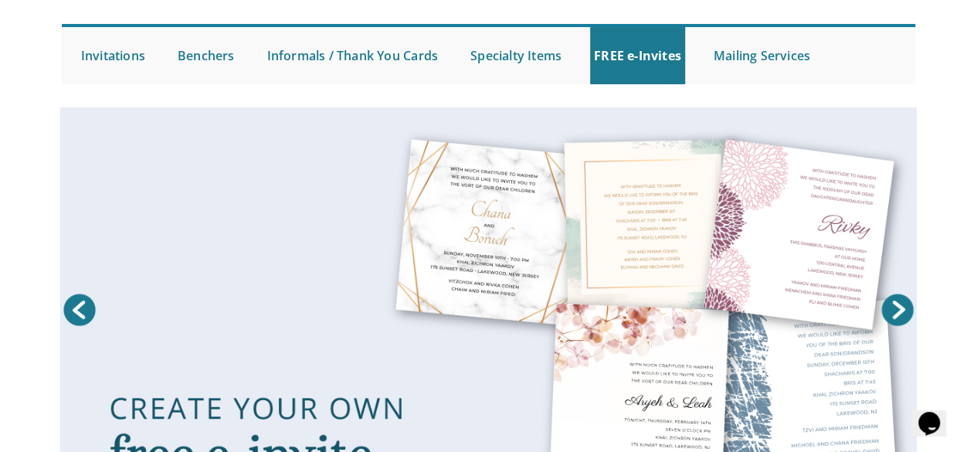
scroll to position [132, 0]
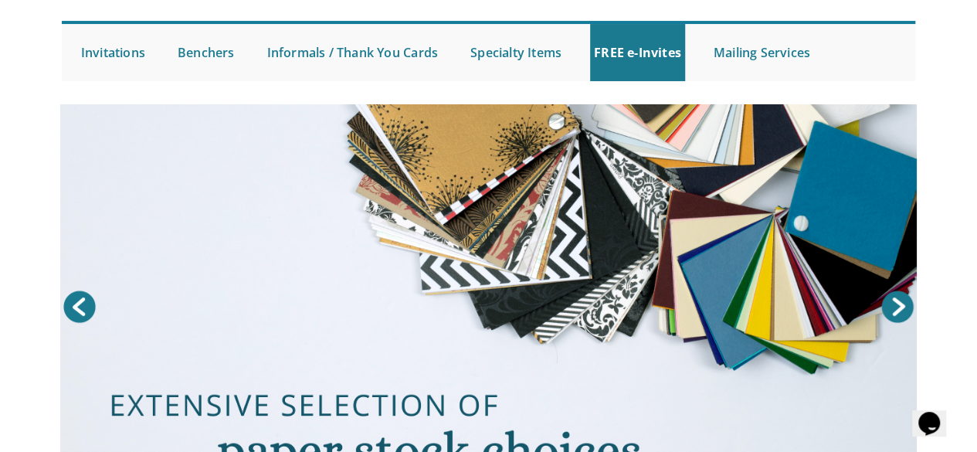
click at [966, 242] on div "Prev Next 1 2 3 4" at bounding box center [488, 315] width 977 height 422
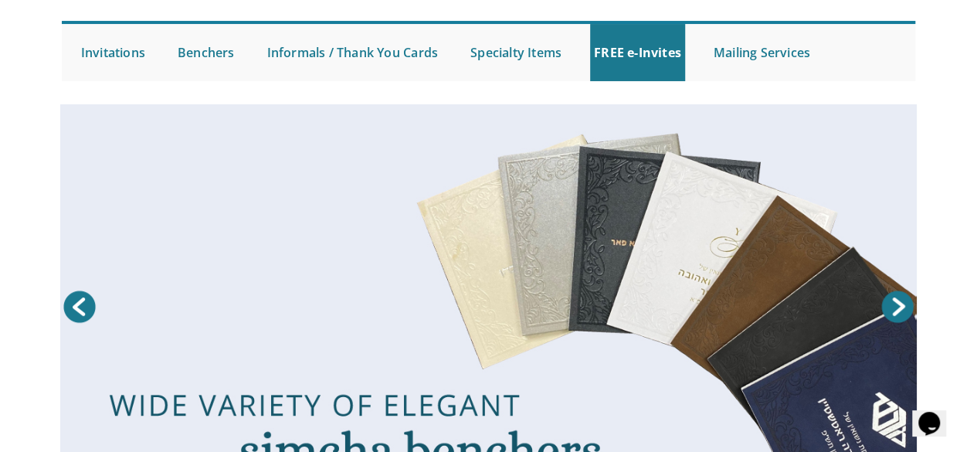
click at [923, 77] on div "We're here to serve you! 732.947.3597 | [EMAIL_ADDRESS][DOMAIN_NAME] M-Th 9am -…" at bounding box center [488, 3] width 879 height 172
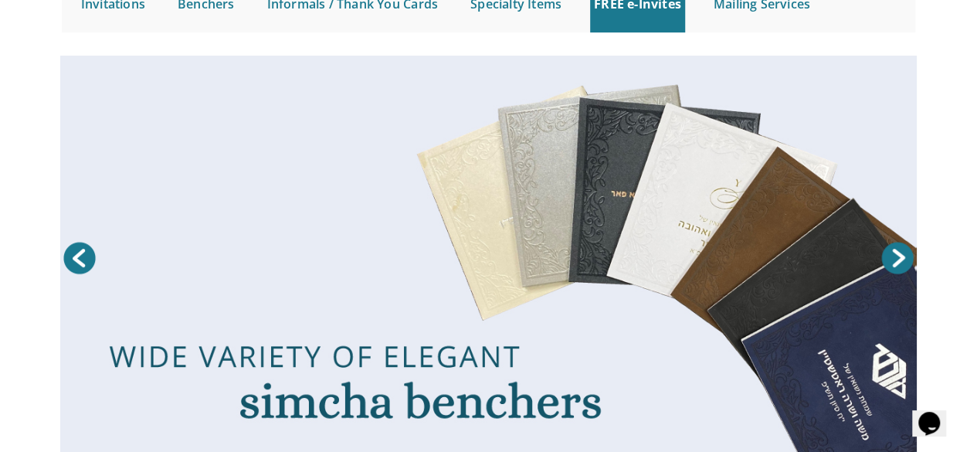
scroll to position [0, 0]
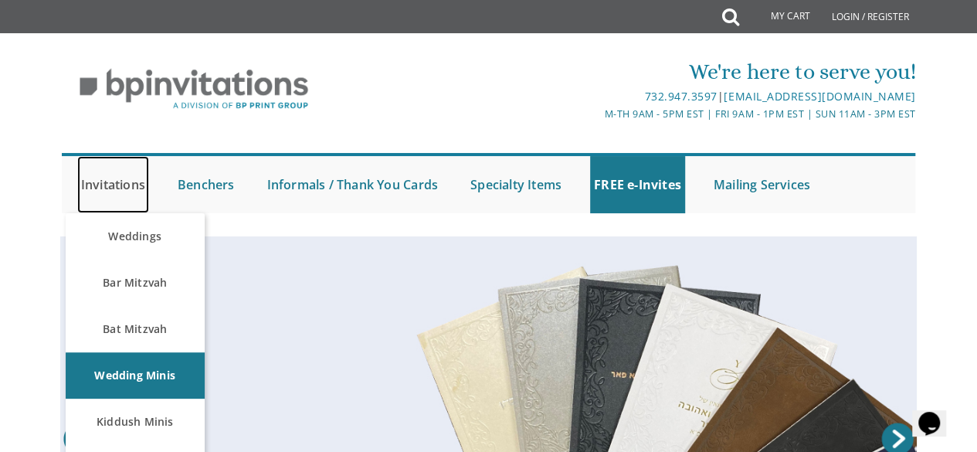
click at [91, 180] on link "Invitations" at bounding box center [113, 184] width 72 height 57
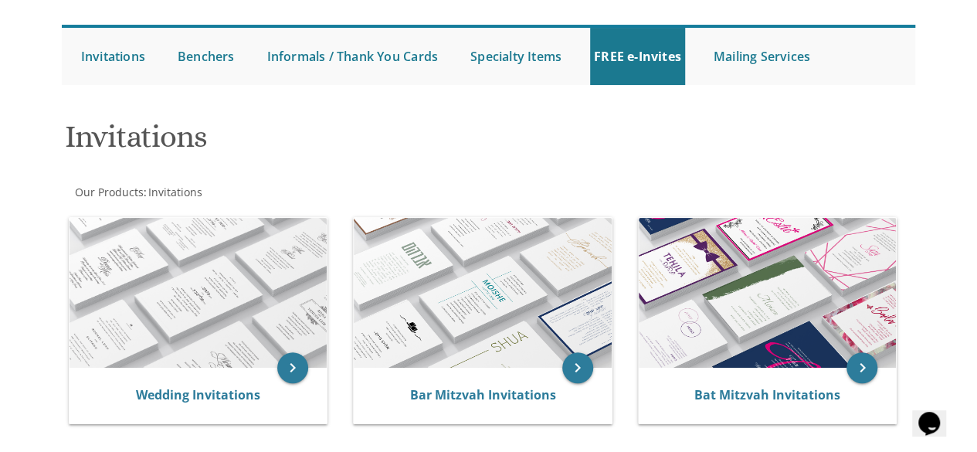
scroll to position [113, 0]
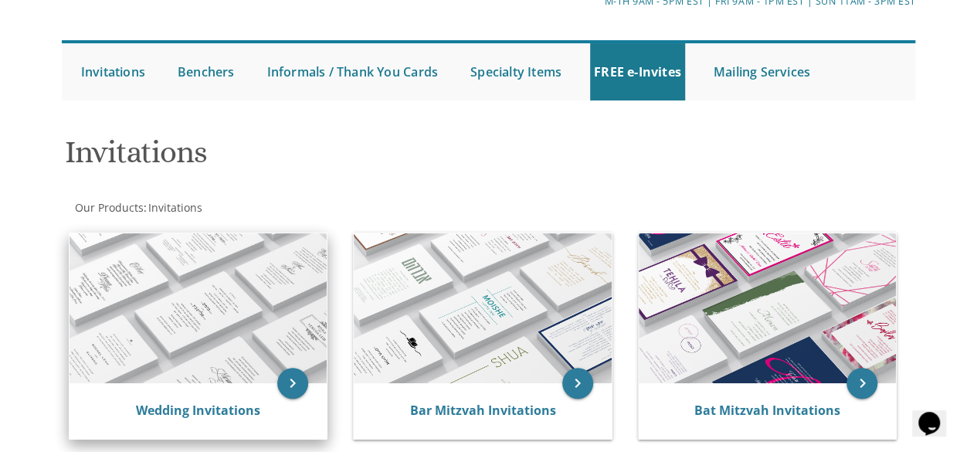
click at [229, 273] on img at bounding box center [198, 308] width 258 height 151
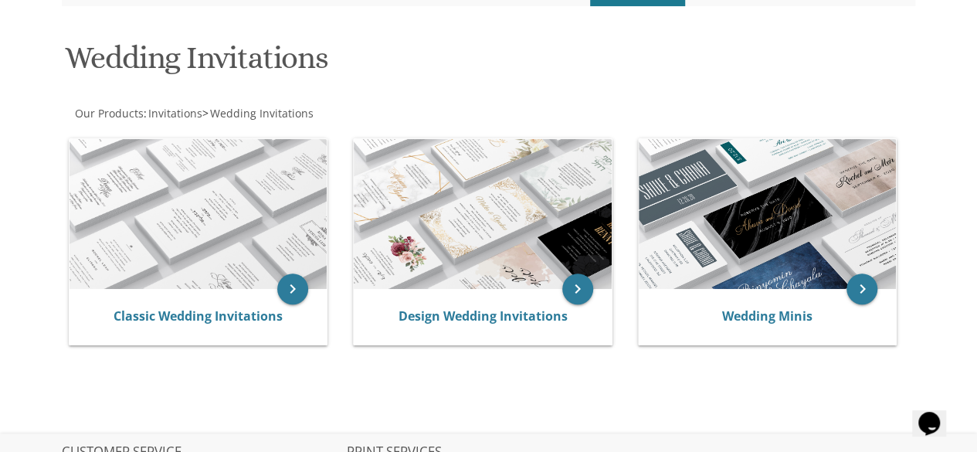
scroll to position [210, 0]
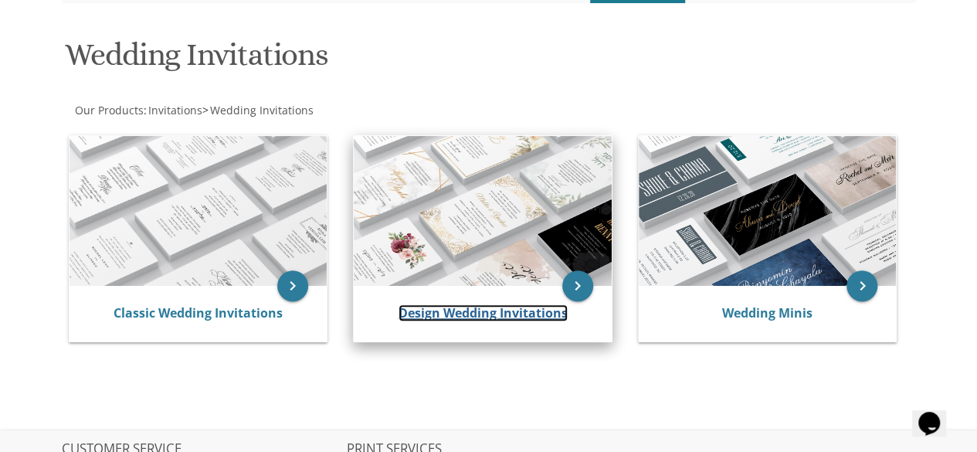
click at [520, 308] on link "Design Wedding Invitations" at bounding box center [482, 312] width 169 height 17
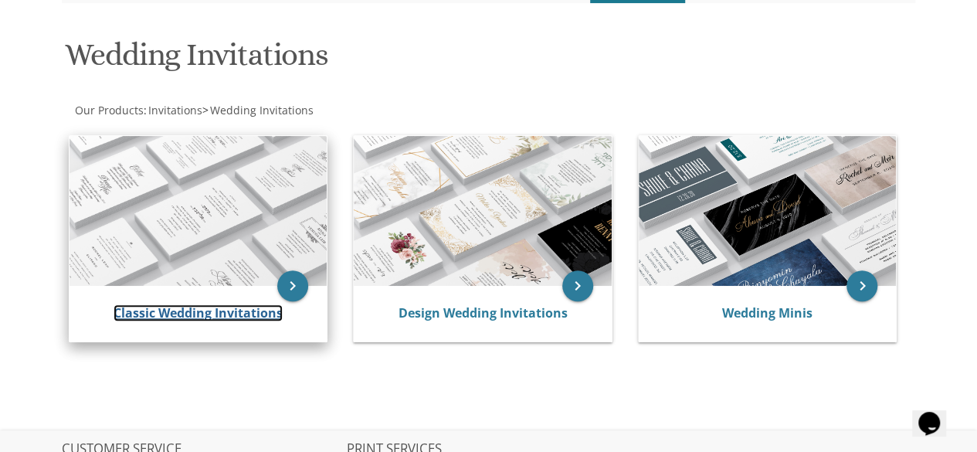
click at [209, 310] on link "Classic Wedding Invitations" at bounding box center [198, 312] width 169 height 17
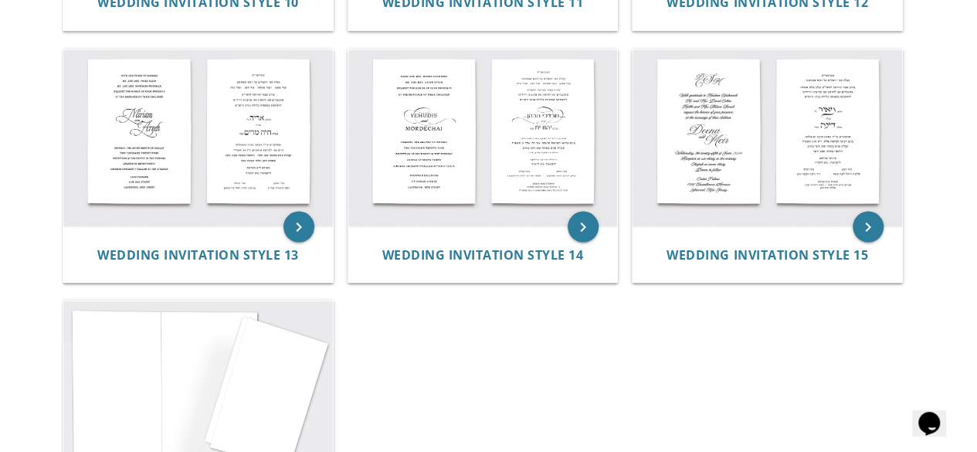
scroll to position [1486, 0]
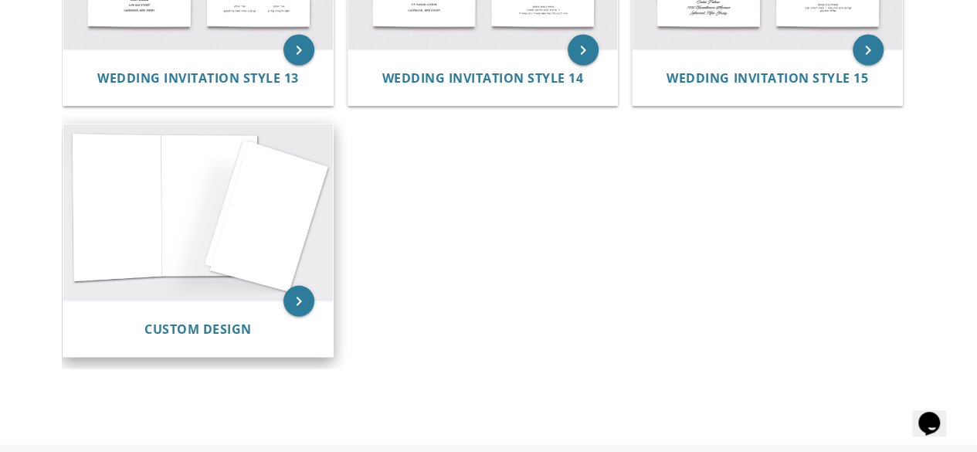
click at [260, 249] on img at bounding box center [197, 212] width 269 height 177
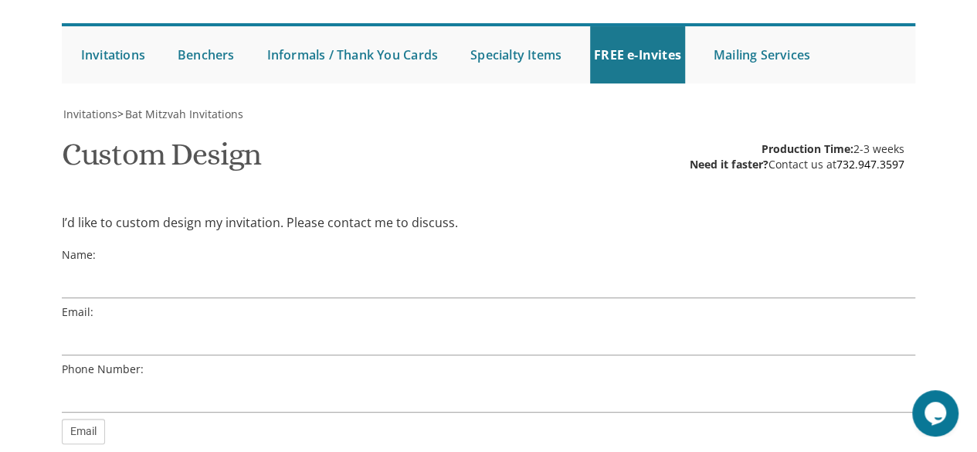
scroll to position [131, 0]
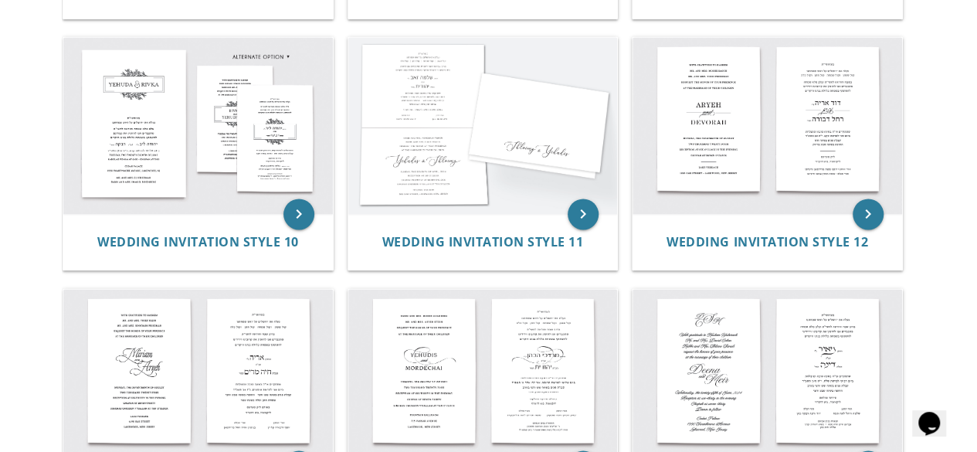
scroll to position [1072, 0]
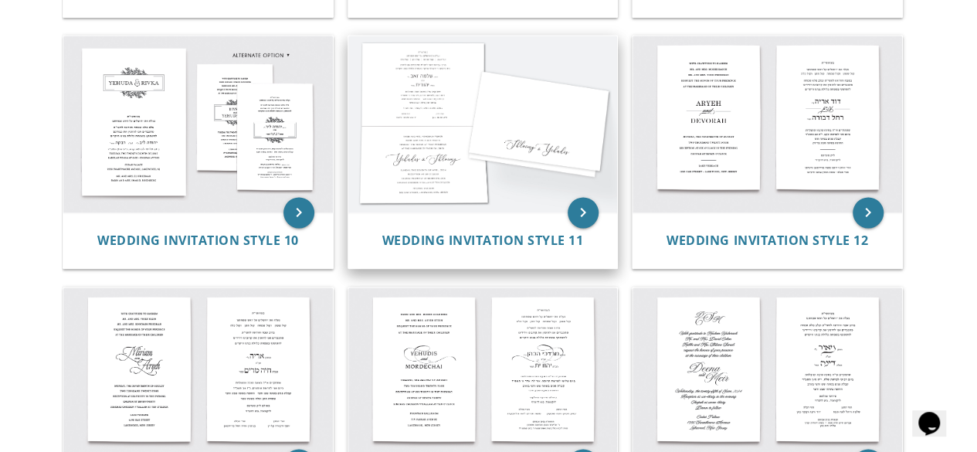
click at [537, 195] on img at bounding box center [482, 124] width 269 height 177
click at [510, 178] on img at bounding box center [482, 124] width 269 height 177
click at [571, 208] on icon "keyboard_arrow_right" at bounding box center [583, 212] width 31 height 31
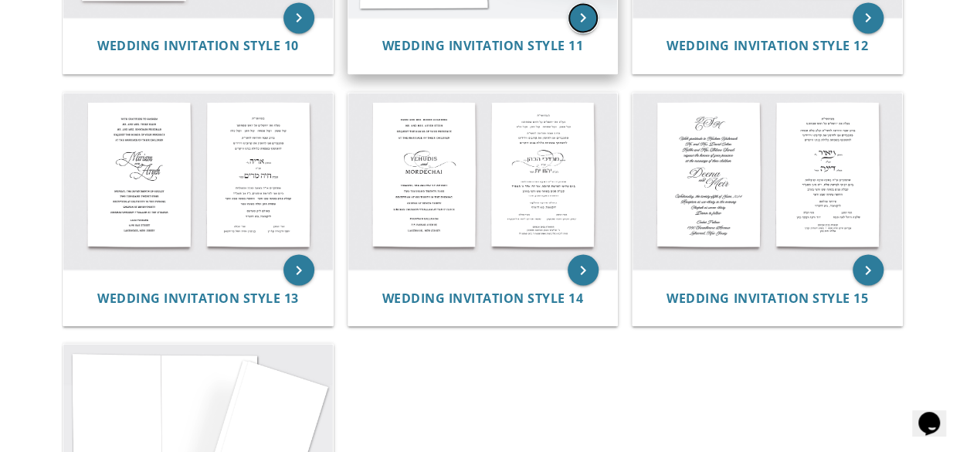
scroll to position [1266, 0]
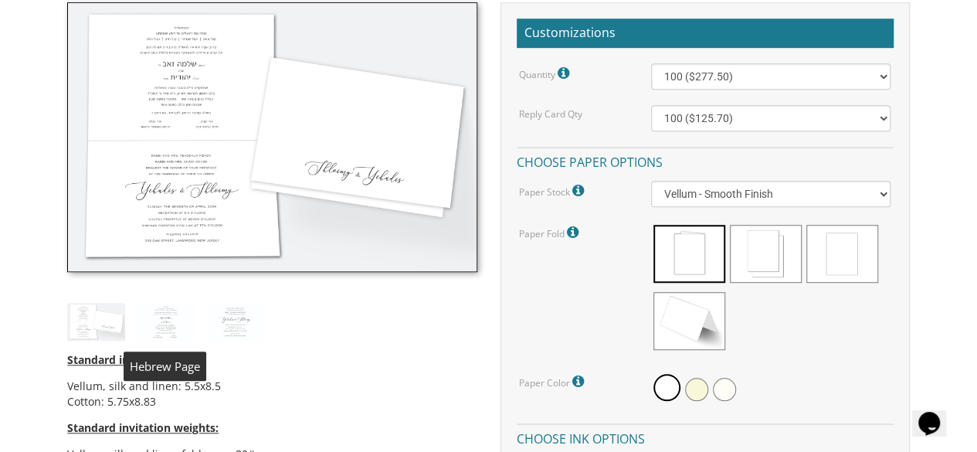
click at [157, 324] on img at bounding box center [166, 322] width 58 height 38
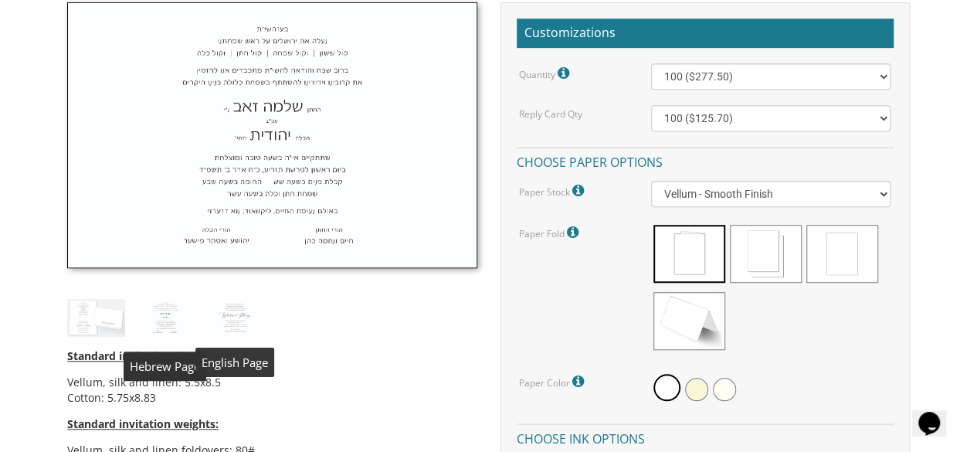
click at [235, 330] on img at bounding box center [235, 318] width 58 height 38
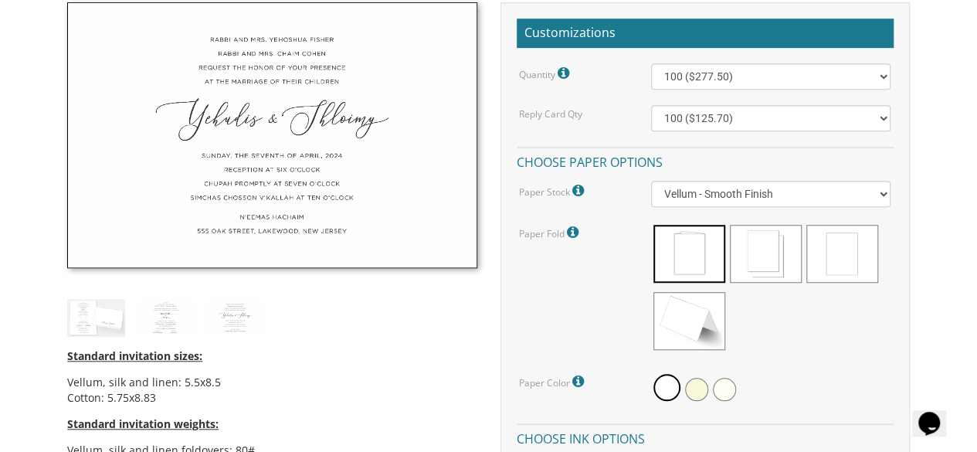
click at [94, 322] on img at bounding box center [96, 318] width 58 height 38
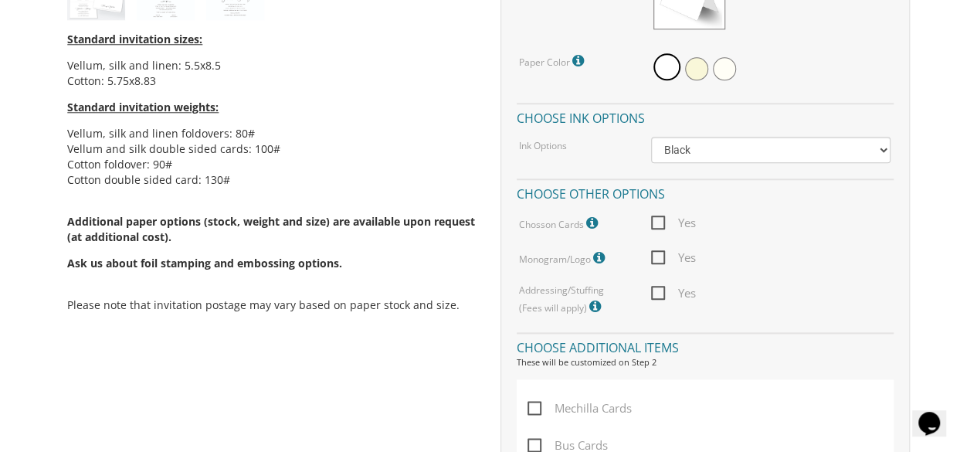
scroll to position [780, 0]
drag, startPoint x: 867, startPoint y: 121, endPoint x: 874, endPoint y: 141, distance: 20.5
click at [874, 141] on div "Quantity Please note: Quantities may be modified after order completion. For we…" at bounding box center [705, 28] width 377 height 574
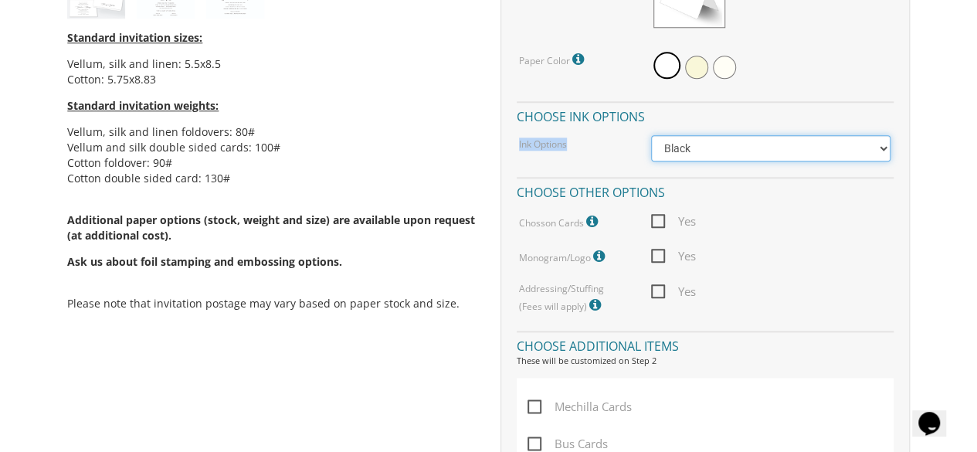
click at [855, 157] on select "Black Colored Ink ($65.00) Black + One Color ($211.00) Two Colors ($265.00)" at bounding box center [771, 148] width 240 height 26
click at [915, 129] on div "Customizations Quantity Please note: Quantities may be modified after order com…" at bounding box center [705, 263] width 432 height 1167
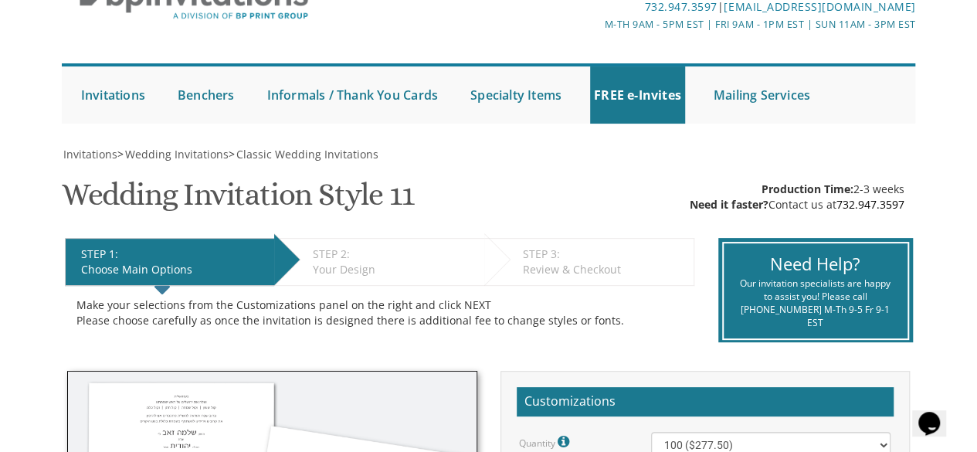
scroll to position [0, 0]
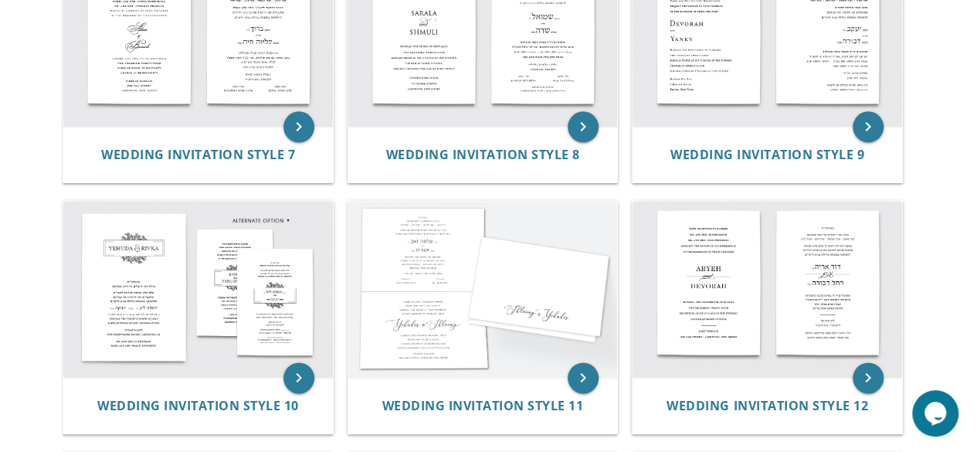
scroll to position [922, 0]
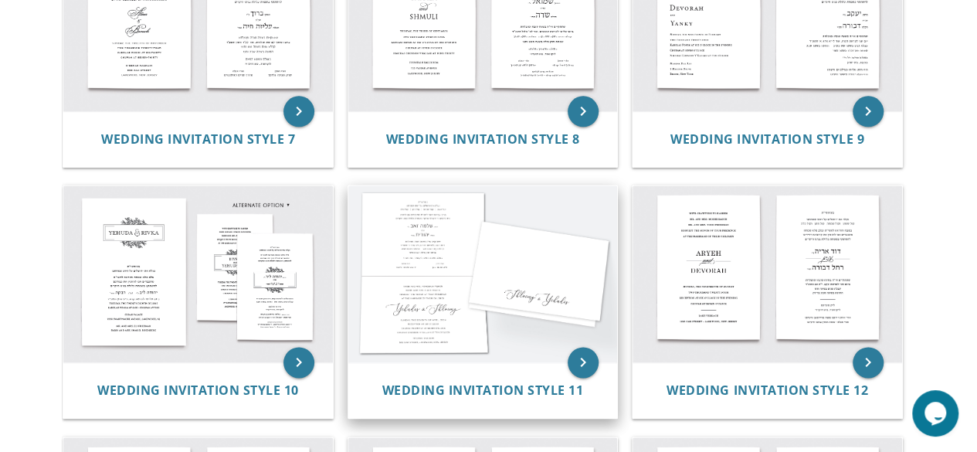
click at [564, 274] on img at bounding box center [482, 273] width 269 height 177
click at [584, 368] on icon "keyboard_arrow_right" at bounding box center [583, 362] width 31 height 31
click at [551, 282] on img at bounding box center [482, 273] width 269 height 177
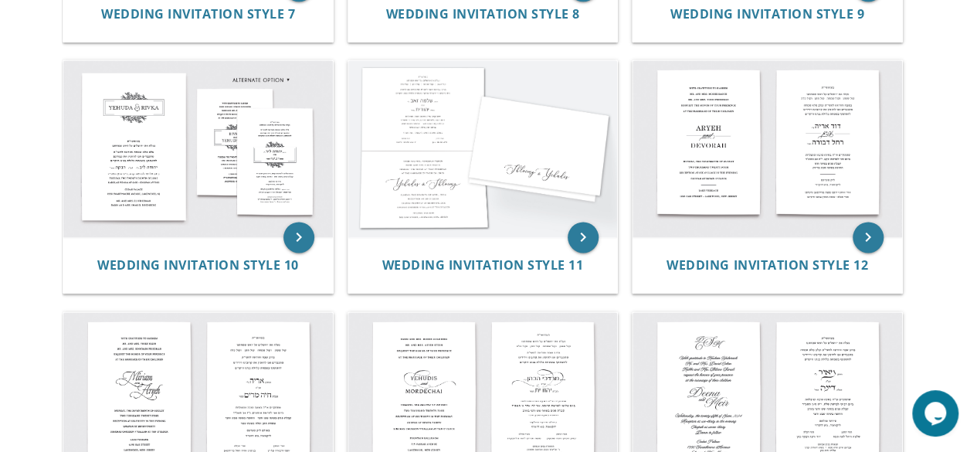
scroll to position [1050, 0]
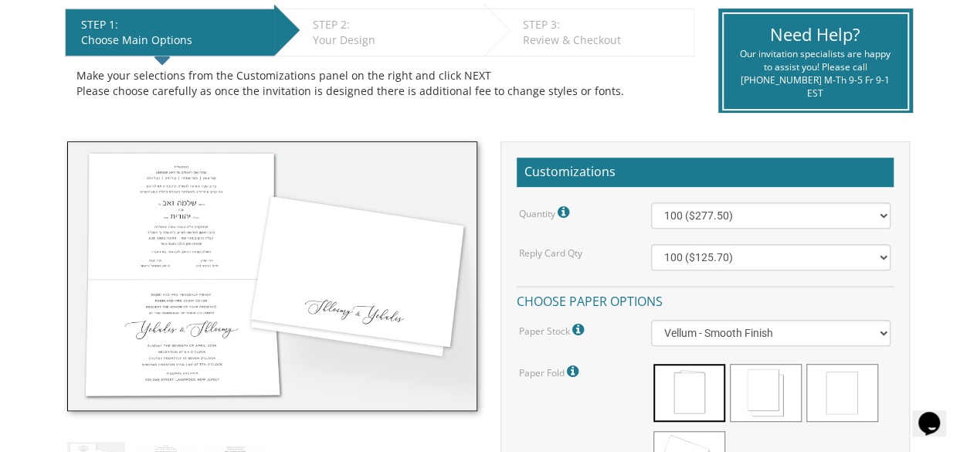
scroll to position [332, 0]
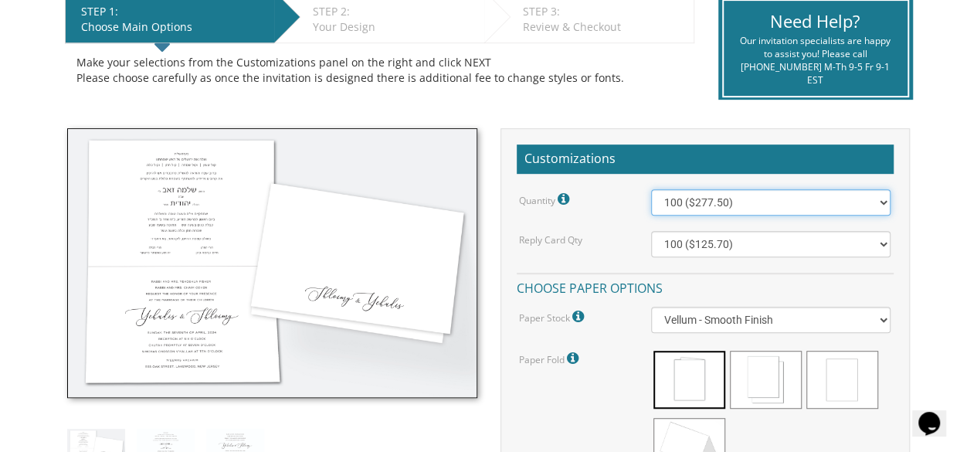
click at [882, 200] on select "100 ($277.50) 200 ($330.45) 300 ($380.65) 400 ($432.70) 500 ($482.10) 600 ($534…" at bounding box center [771, 202] width 240 height 26
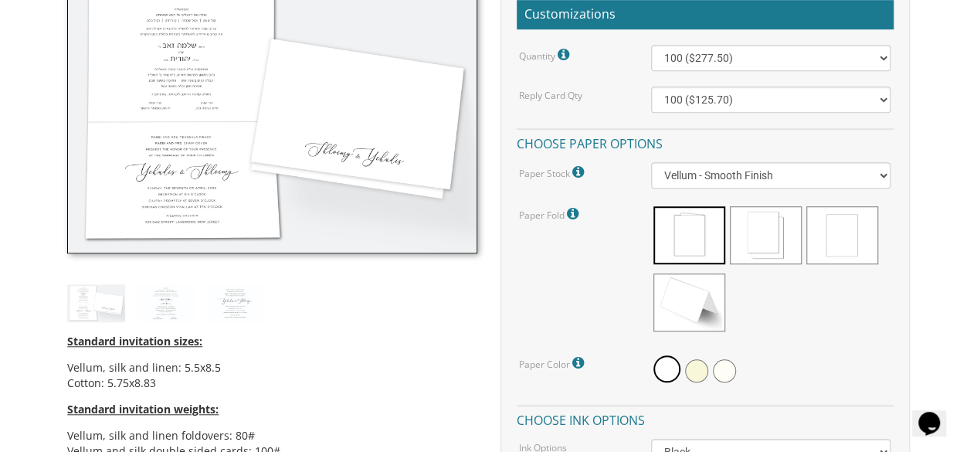
scroll to position [493, 0]
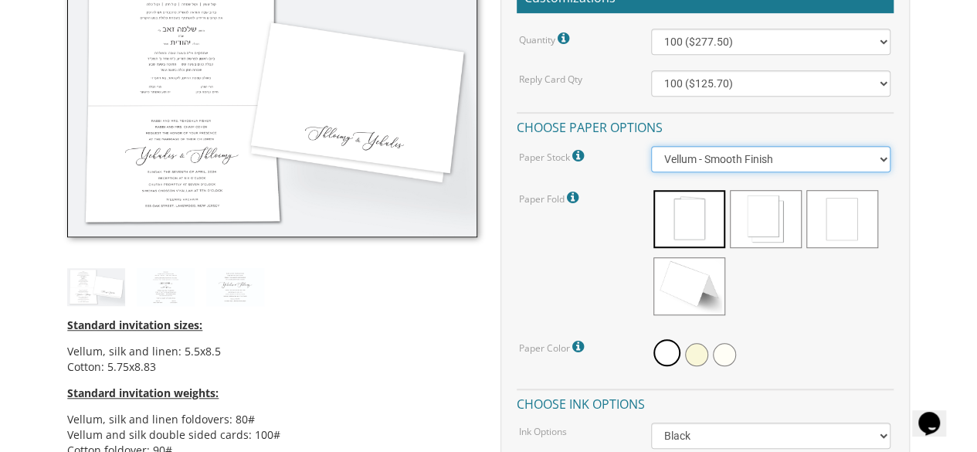
click at [876, 156] on select "Vellum - Smooth Finish Linen - Subtle Embossed Crosshatch Texture Silk - Soft, …" at bounding box center [771, 159] width 240 height 26
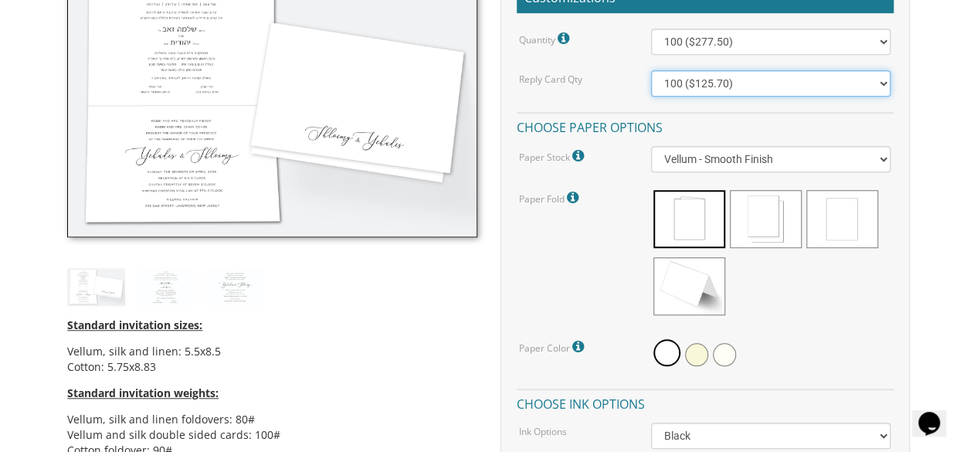
click at [880, 82] on select "100 ($125.70) 200 ($150.60) 300 ($177.95) 400 ($270.70) 500 ($225.30) 600 ($249…" at bounding box center [771, 83] width 240 height 26
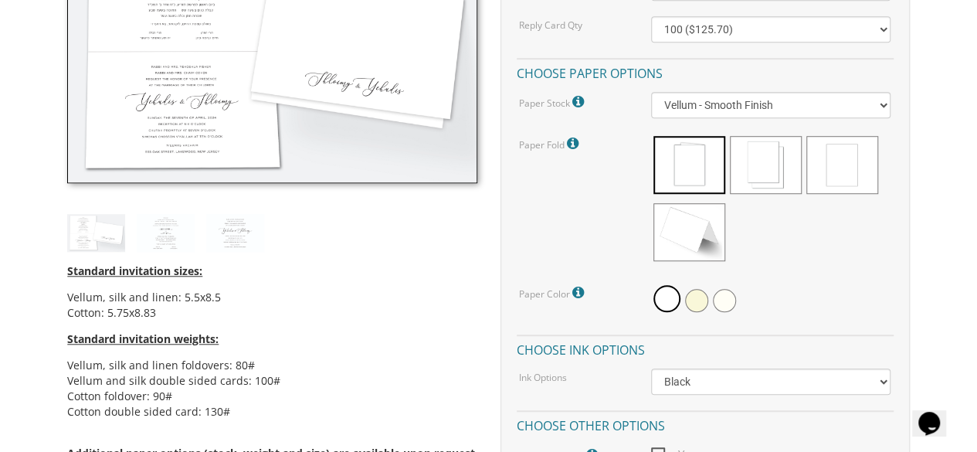
scroll to position [520, 0]
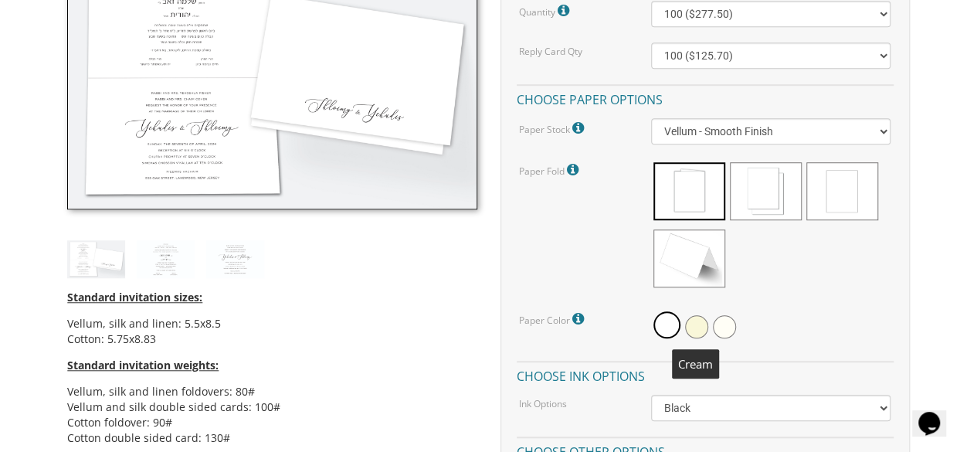
click at [699, 322] on span at bounding box center [696, 326] width 23 height 23
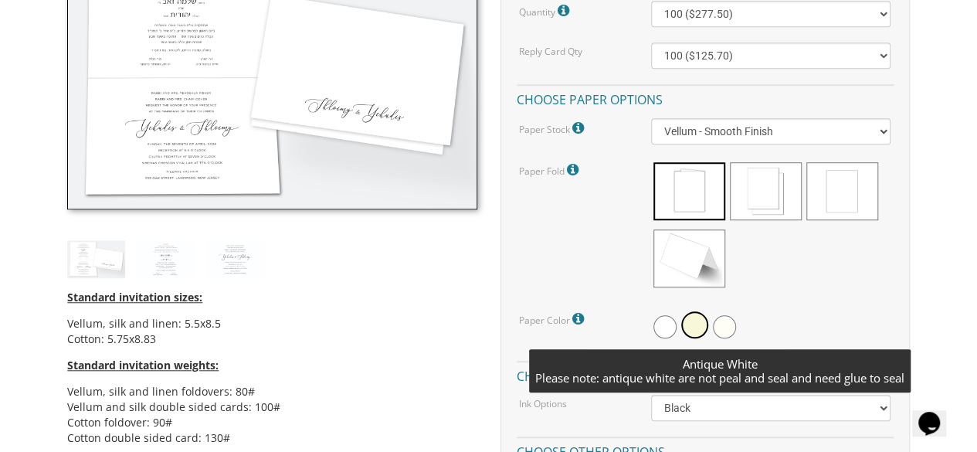
click at [730, 328] on span at bounding box center [724, 326] width 23 height 23
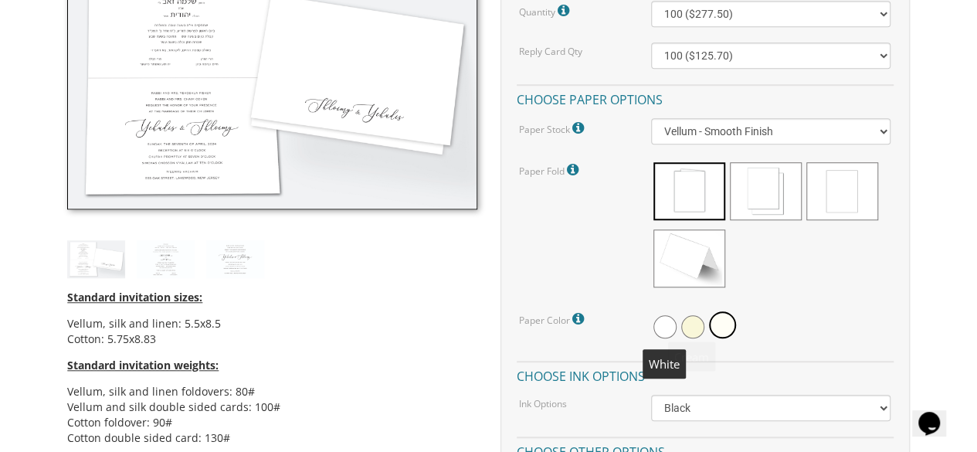
click at [664, 326] on span at bounding box center [664, 326] width 23 height 23
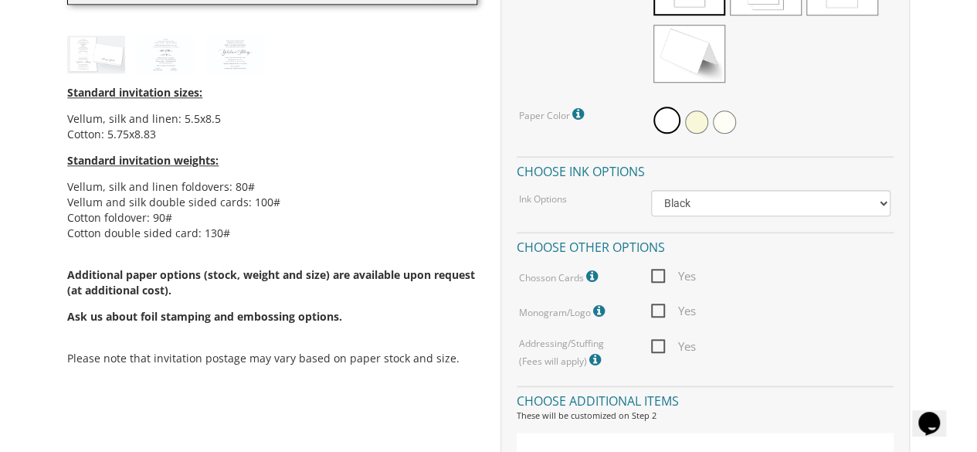
scroll to position [741, 0]
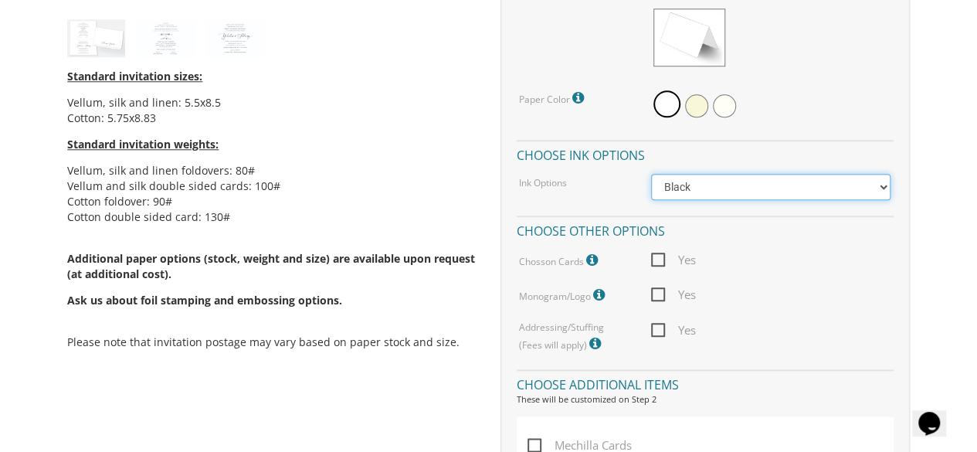
click at [879, 185] on select "Black Colored Ink ($65.00) Black + One Color ($211.00) Two Colors ($265.00)" at bounding box center [771, 187] width 240 height 26
click at [651, 174] on select "Black Colored Ink ($65.00) Black + One Color ($211.00) Two Colors ($265.00)" at bounding box center [771, 187] width 240 height 26
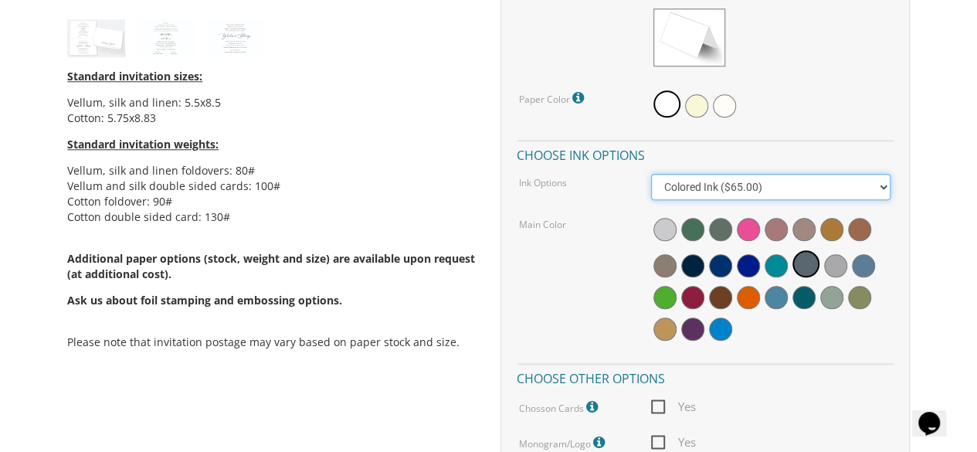
click at [887, 183] on select "Black Colored Ink ($65.00) Black + One Color ($211.00) Two Colors ($265.00)" at bounding box center [771, 187] width 240 height 26
click at [651, 174] on select "Black Colored Ink ($65.00) Black + One Color ($211.00) Two Colors ($265.00)" at bounding box center [771, 187] width 240 height 26
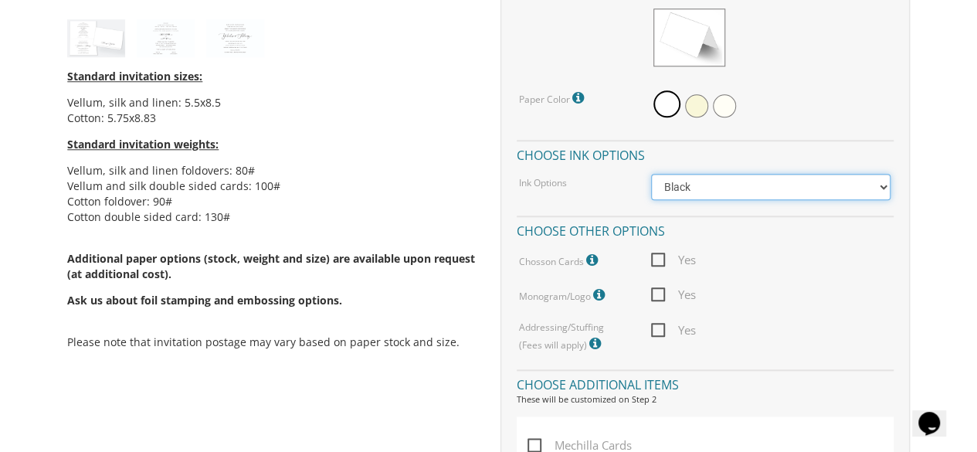
click at [879, 185] on select "Black Colored Ink ($65.00) Black + One Color ($211.00) Two Colors ($265.00)" at bounding box center [771, 187] width 240 height 26
select select "Standard"
click at [651, 174] on select "Black Colored Ink ($65.00) Black + One Color ($211.00) Two Colors ($265.00)" at bounding box center [771, 187] width 240 height 26
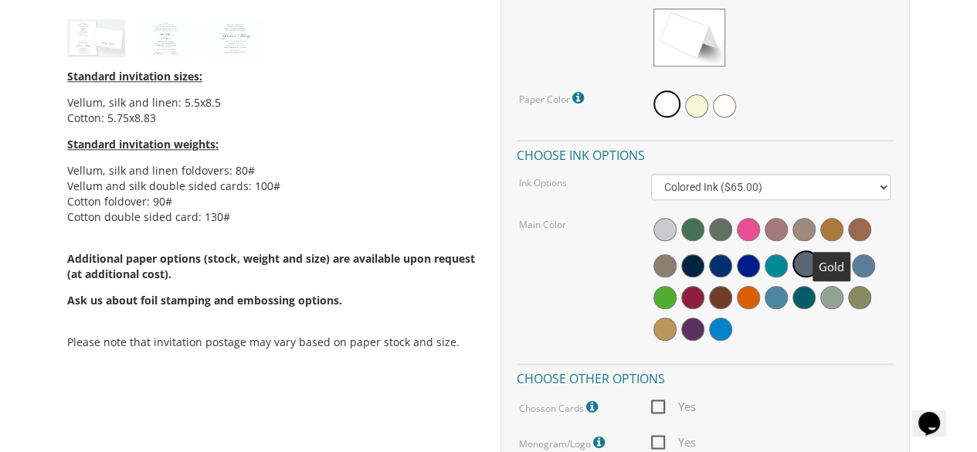
click at [824, 223] on span at bounding box center [831, 229] width 23 height 23
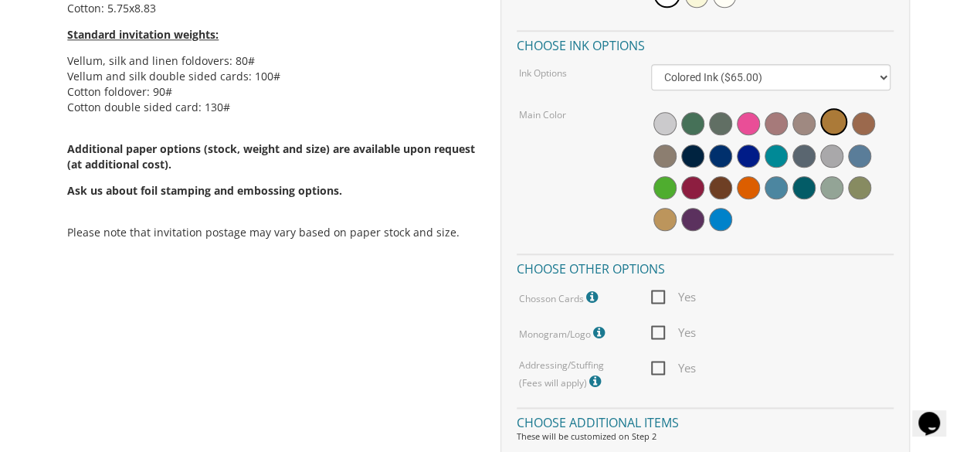
scroll to position [899, 0]
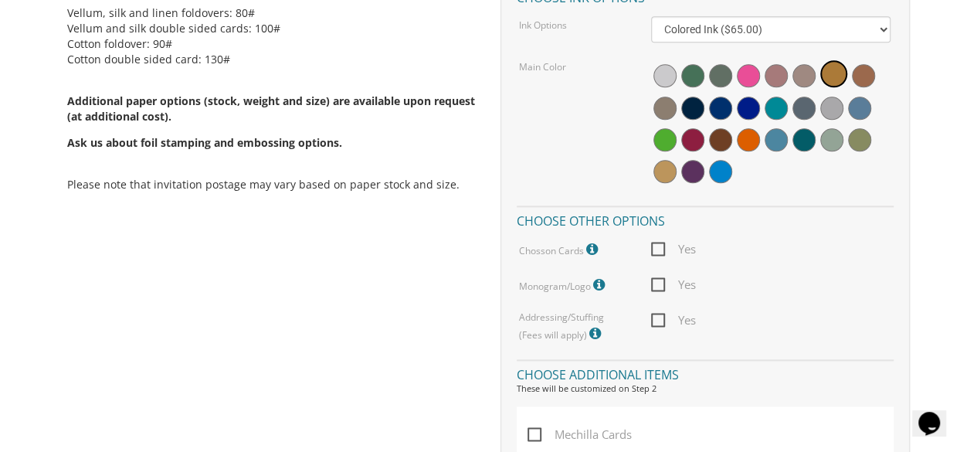
click at [658, 282] on span "Yes" at bounding box center [673, 284] width 45 height 19
click at [658, 282] on input "Yes" at bounding box center [656, 283] width 10 height 10
checkbox input "true"
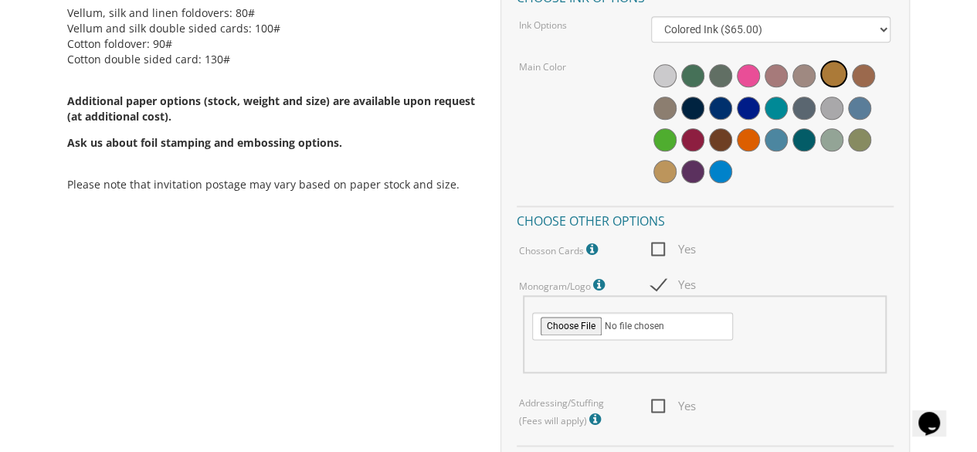
click at [589, 249] on icon at bounding box center [593, 249] width 15 height 14
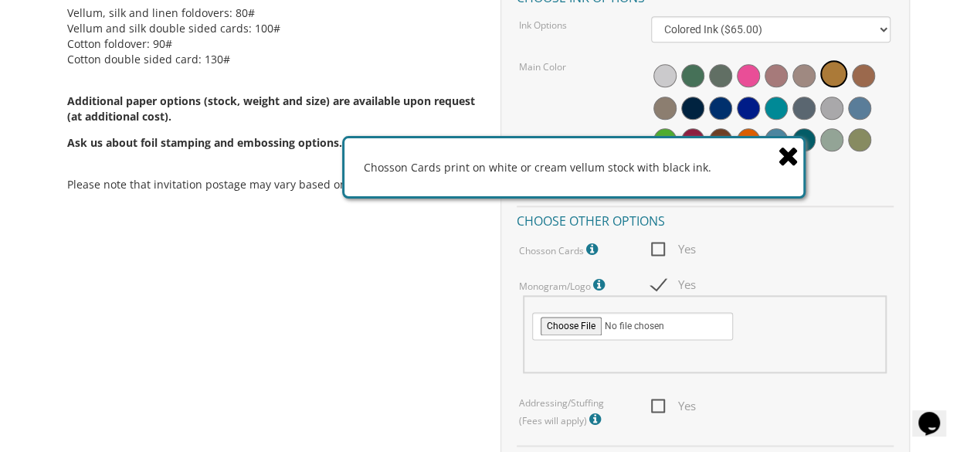
click at [792, 154] on icon at bounding box center [789, 155] width 22 height 27
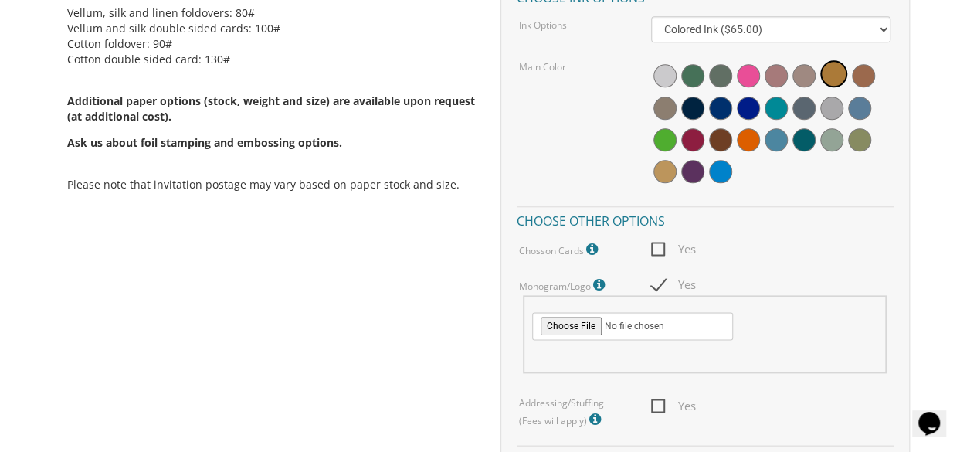
click at [598, 286] on icon at bounding box center [600, 285] width 15 height 14
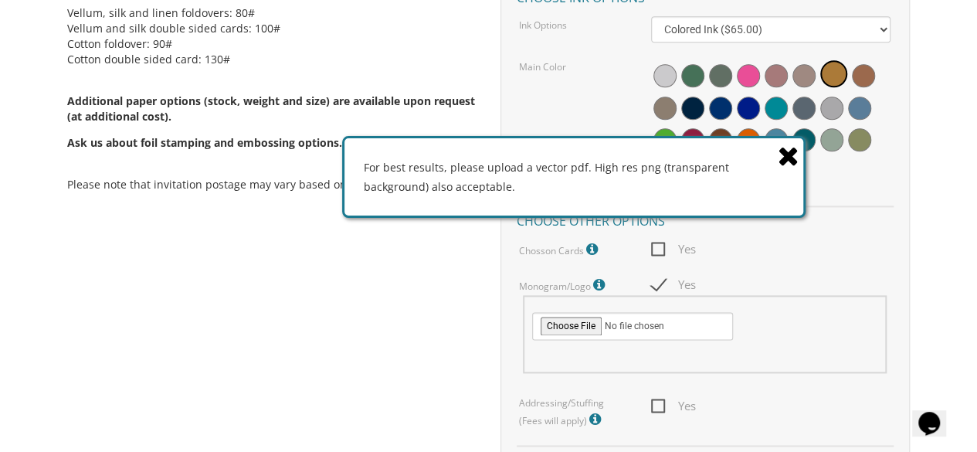
click at [785, 156] on icon at bounding box center [789, 155] width 22 height 27
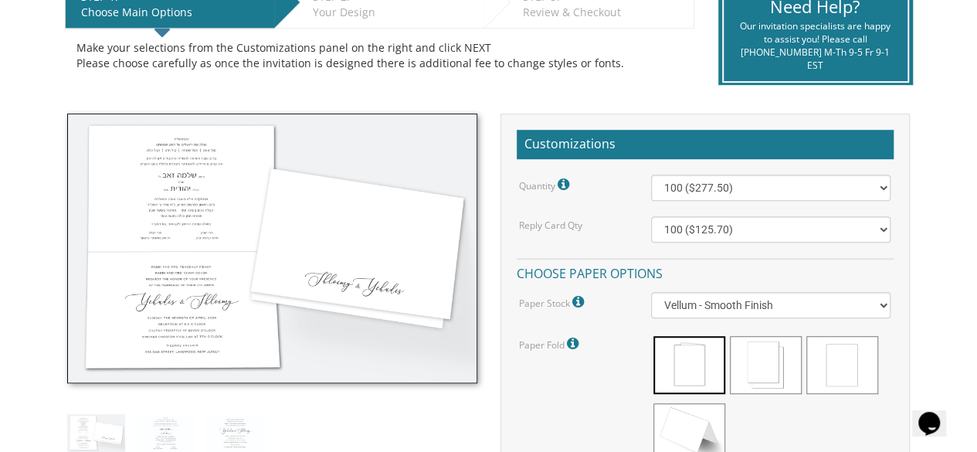
scroll to position [317, 0]
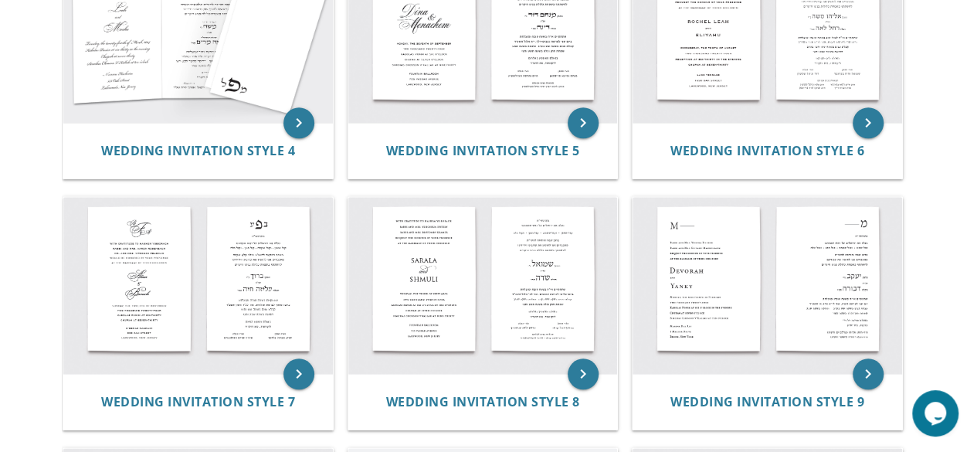
scroll to position [625, 0]
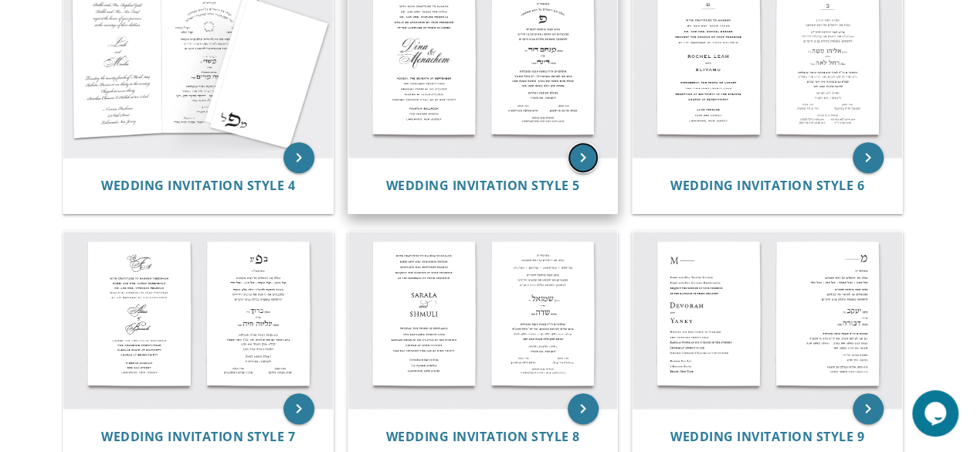
click at [588, 159] on icon "keyboard_arrow_right" at bounding box center [583, 157] width 31 height 31
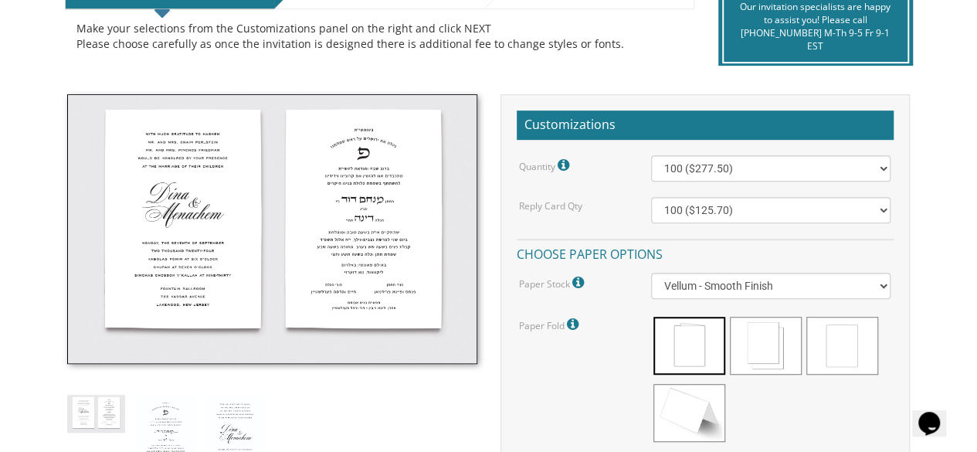
scroll to position [372, 0]
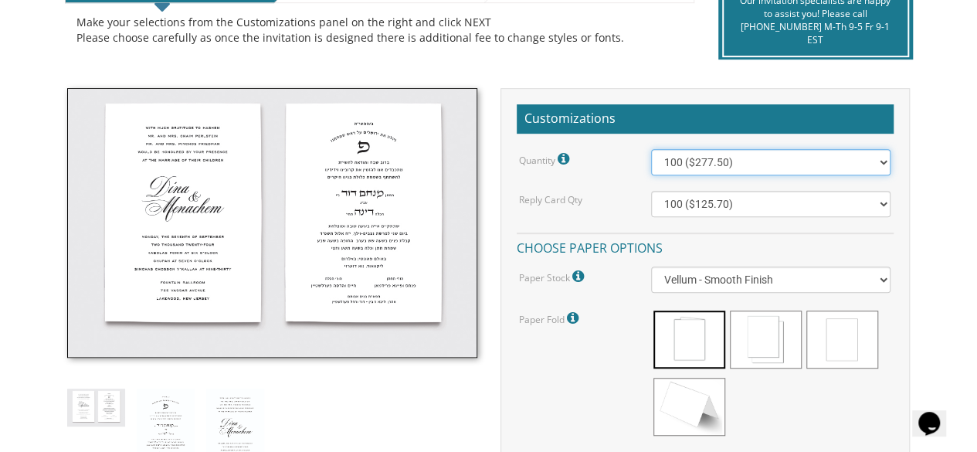
click at [882, 162] on select "100 ($277.50) 200 ($330.45) 300 ($380.65) 400 ($432.70) 500 ($482.10) 600 ($534…" at bounding box center [771, 162] width 240 height 26
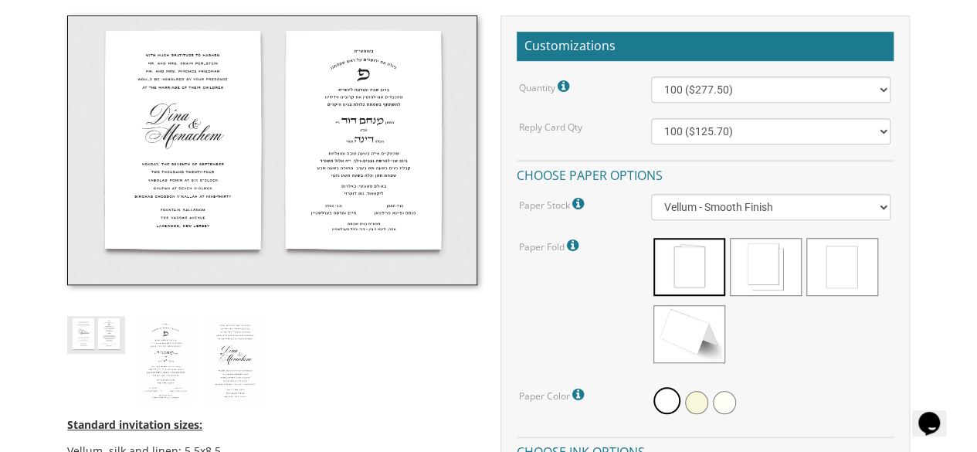
scroll to position [466, 0]
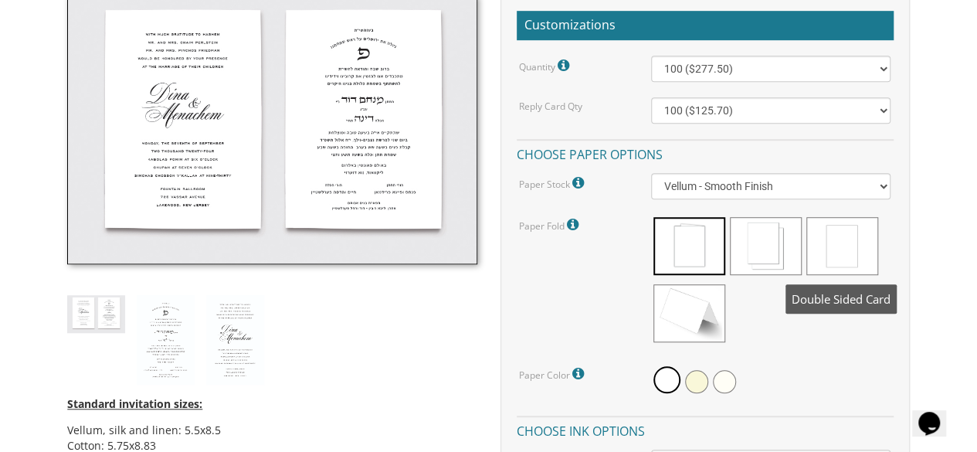
click at [830, 240] on span at bounding box center [842, 246] width 72 height 58
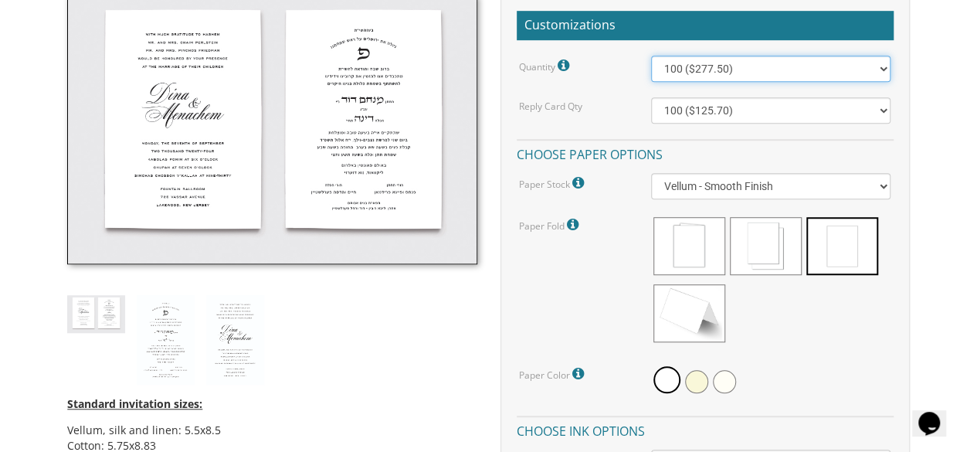
click at [880, 66] on select "100 ($277.50) 200 ($330.45) 300 ($380.65) 400 ($432.70) 500 ($482.10) 600 ($534…" at bounding box center [771, 69] width 240 height 26
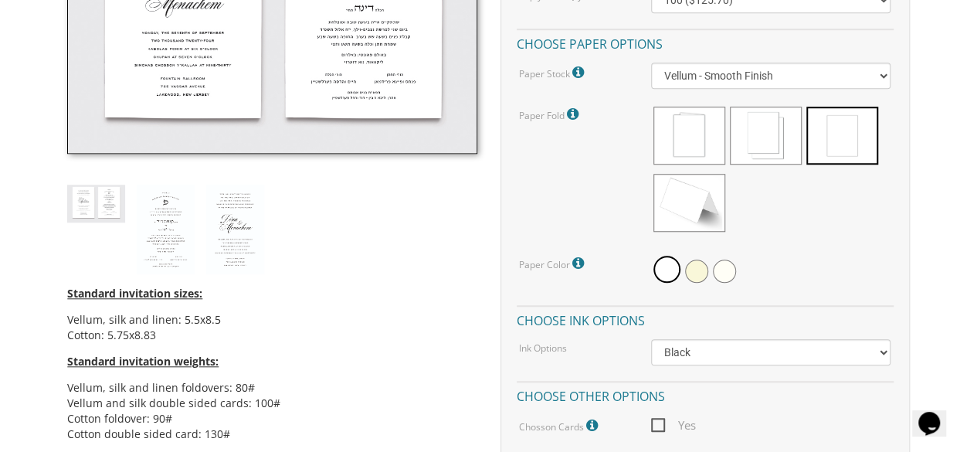
scroll to position [578, 0]
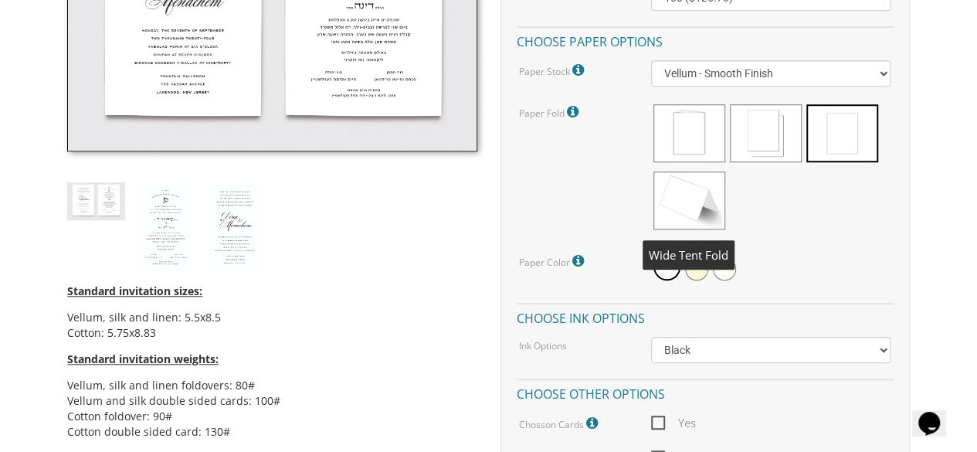
click at [690, 211] on span at bounding box center [689, 200] width 72 height 58
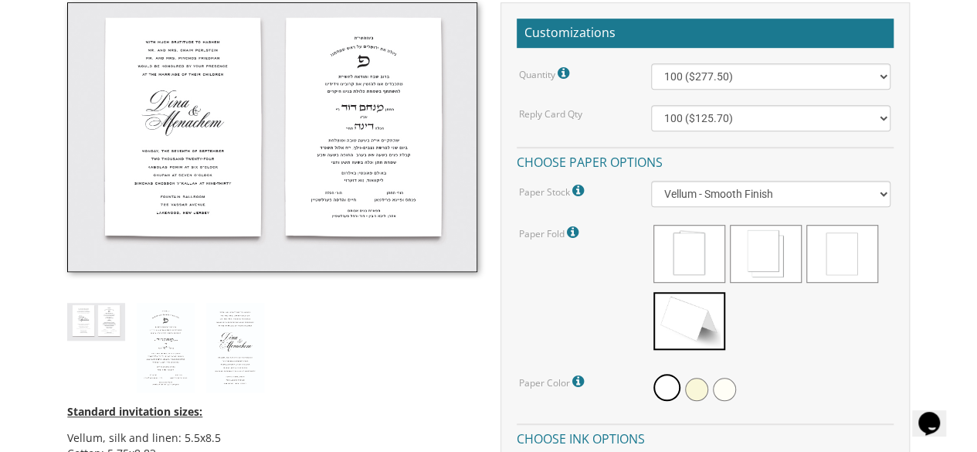
scroll to position [431, 0]
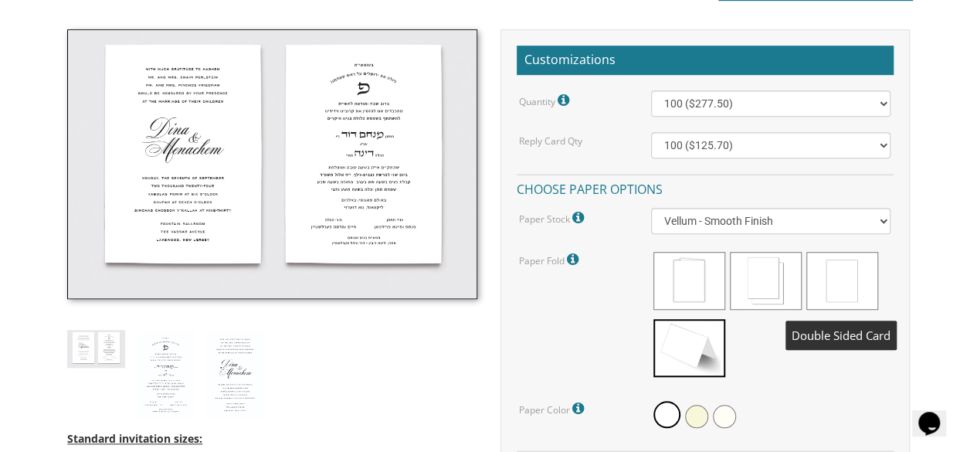
click at [846, 276] on span at bounding box center [842, 281] width 72 height 58
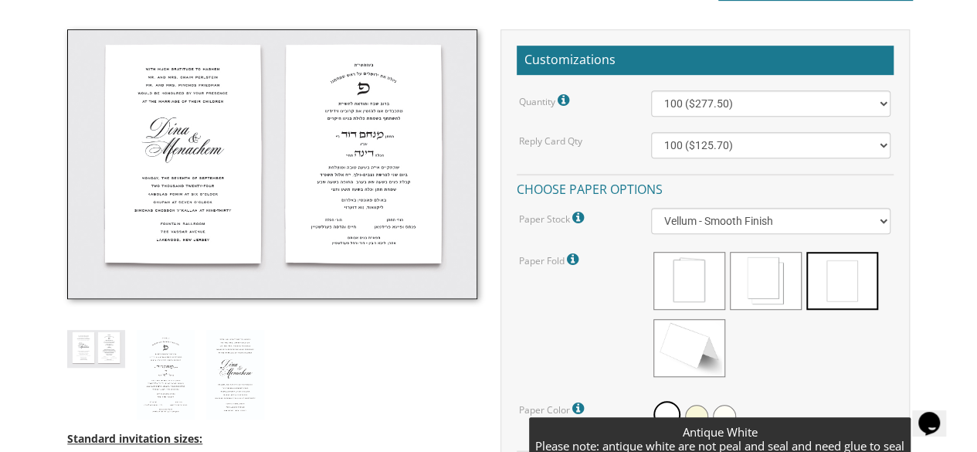
click at [728, 412] on span at bounding box center [724, 416] width 23 height 23
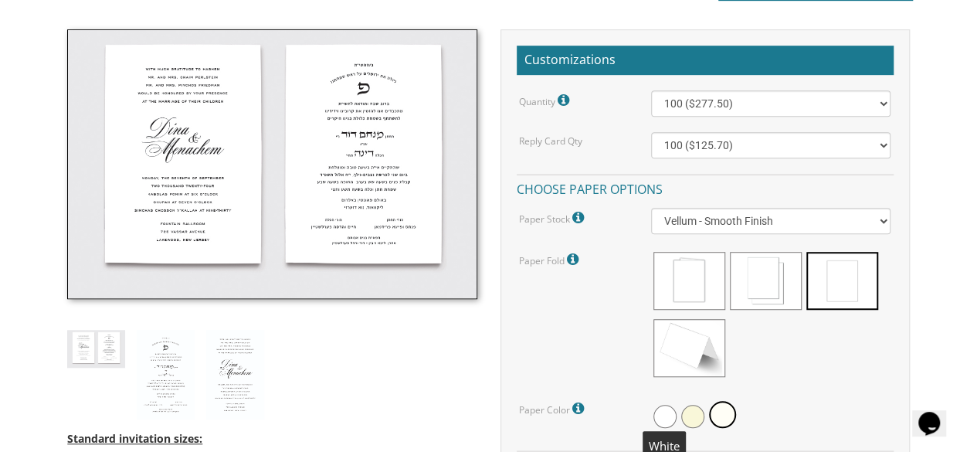
click at [667, 410] on span at bounding box center [664, 416] width 23 height 23
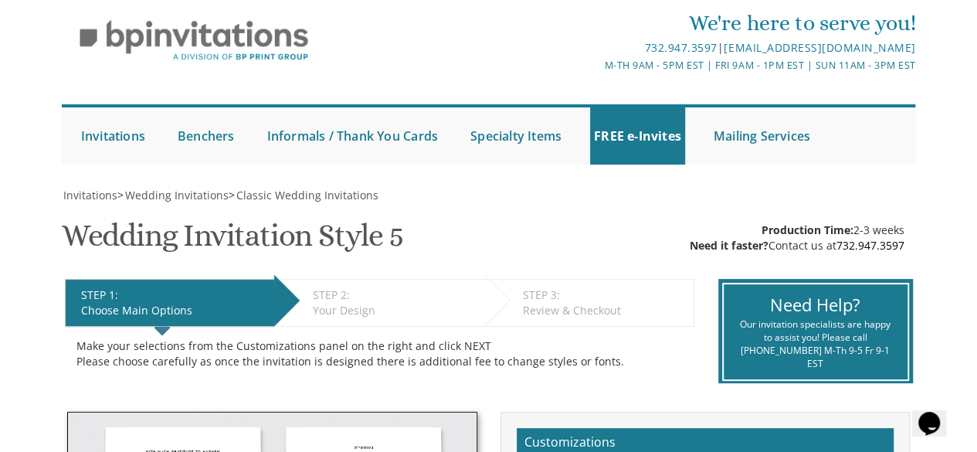
scroll to position [51, 0]
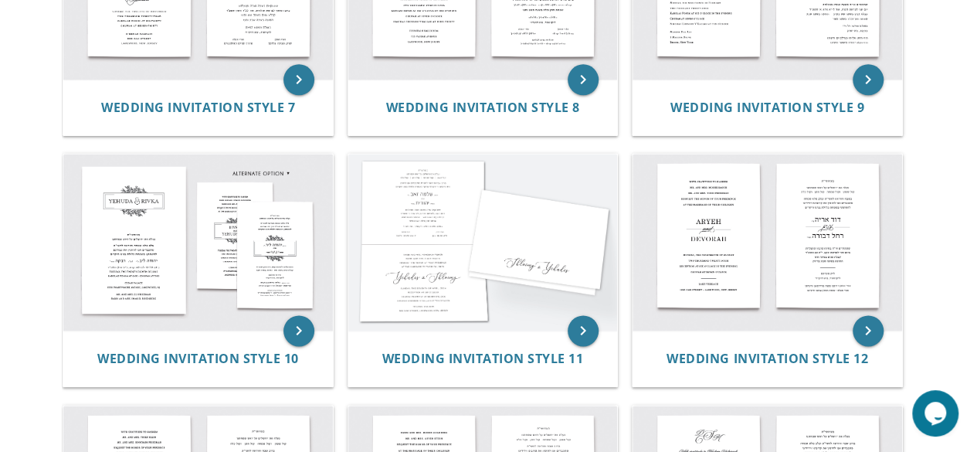
scroll to position [970, 0]
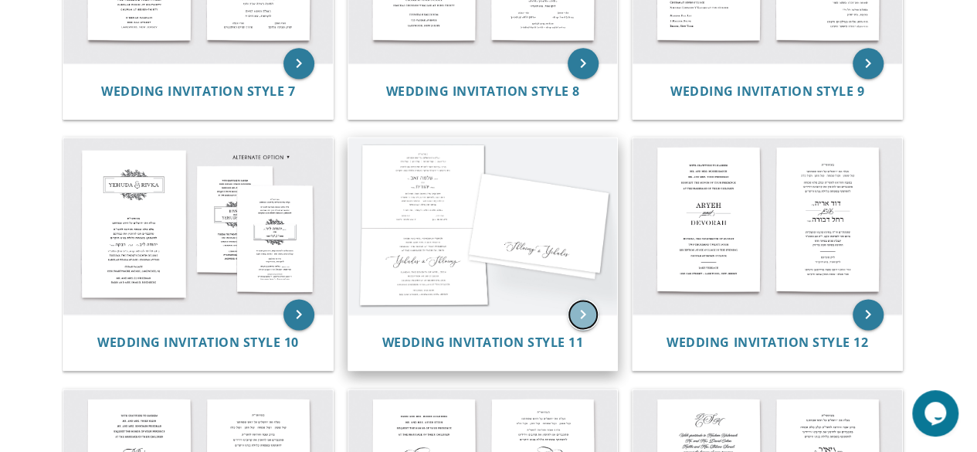
click at [578, 317] on icon "keyboard_arrow_right" at bounding box center [583, 314] width 31 height 31
click at [581, 313] on icon "keyboard_arrow_right" at bounding box center [583, 314] width 31 height 31
click at [578, 310] on icon "keyboard_arrow_right" at bounding box center [583, 314] width 31 height 31
click at [573, 307] on icon "keyboard_arrow_right" at bounding box center [583, 314] width 31 height 31
click at [585, 257] on img at bounding box center [482, 225] width 269 height 177
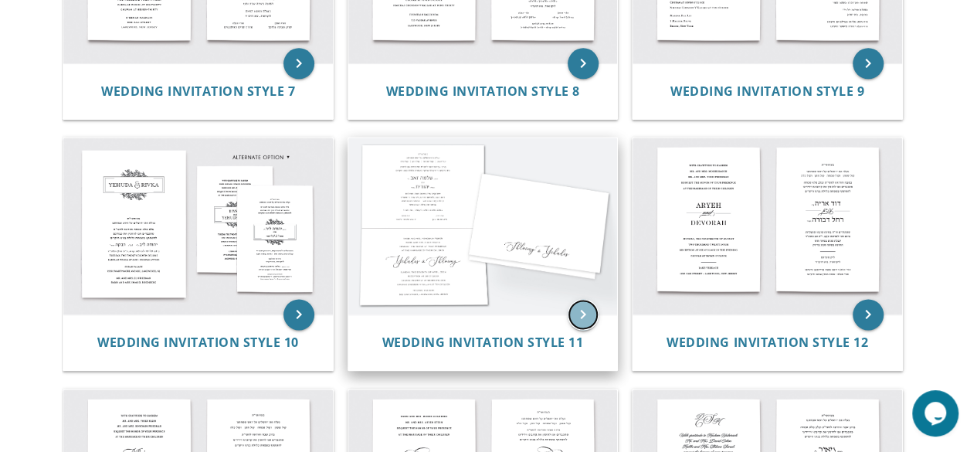
click at [583, 317] on icon "keyboard_arrow_right" at bounding box center [583, 314] width 31 height 31
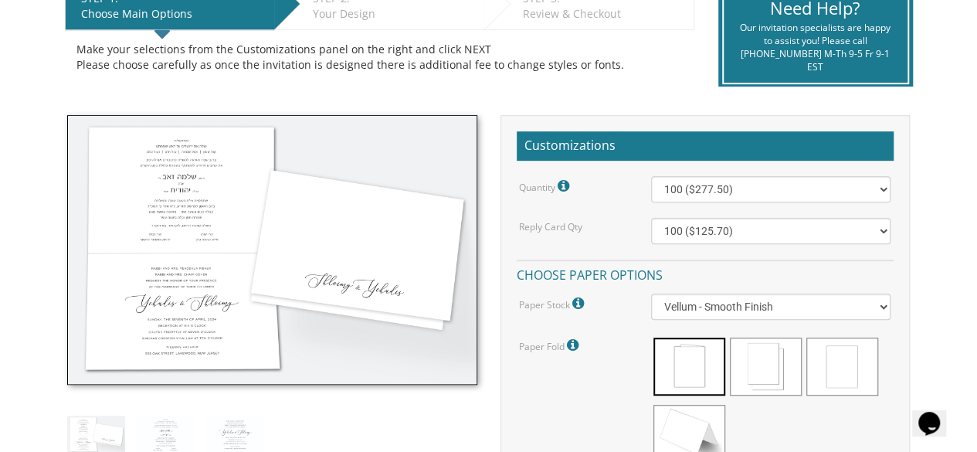
scroll to position [351, 0]
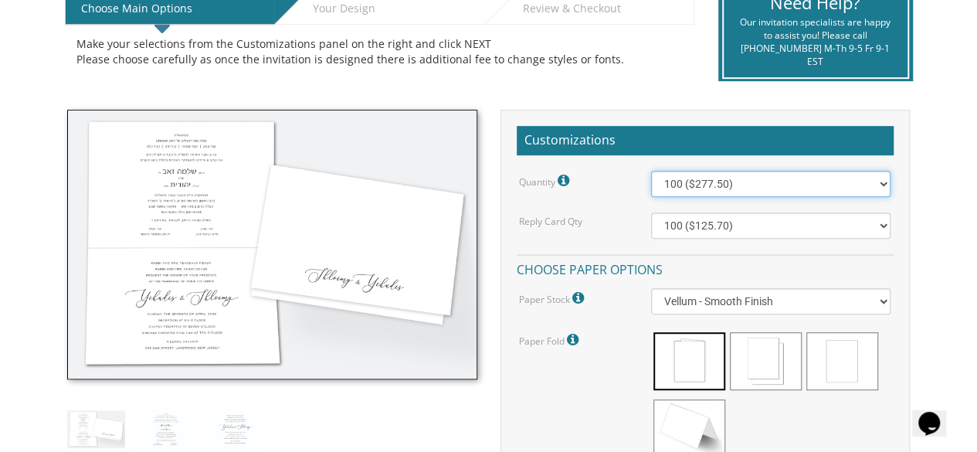
click at [886, 178] on select "100 ($277.50) 200 ($330.45) 300 ($380.65) 400 ($432.70) 500 ($482.10) 600 ($534…" at bounding box center [771, 184] width 240 height 26
select select "400"
click at [651, 171] on select "100 ($277.50) 200 ($330.45) 300 ($380.65) 400 ($432.70) 500 ($482.10) 600 ($534…" at bounding box center [771, 184] width 240 height 26
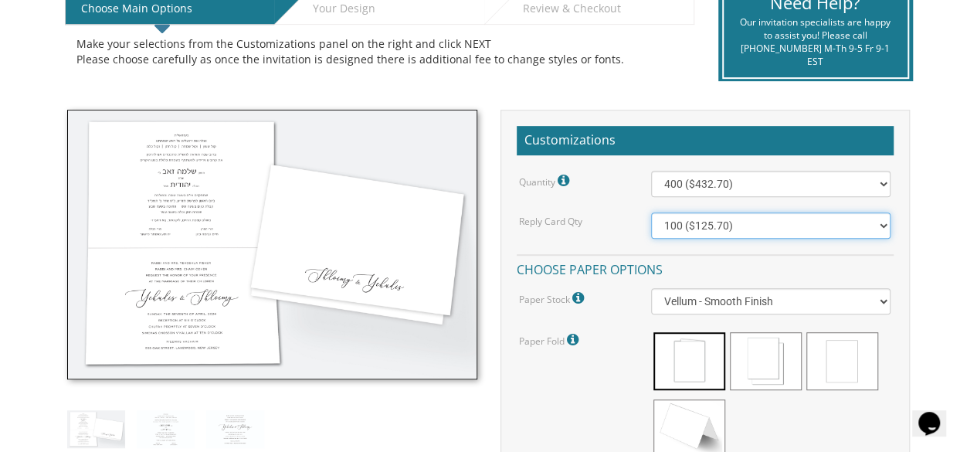
click at [883, 222] on select "100 ($125.70) 200 ($150.60) 300 ($177.95) 400 ($270.70) 500 ($225.30) 600 ($249…" at bounding box center [771, 225] width 240 height 26
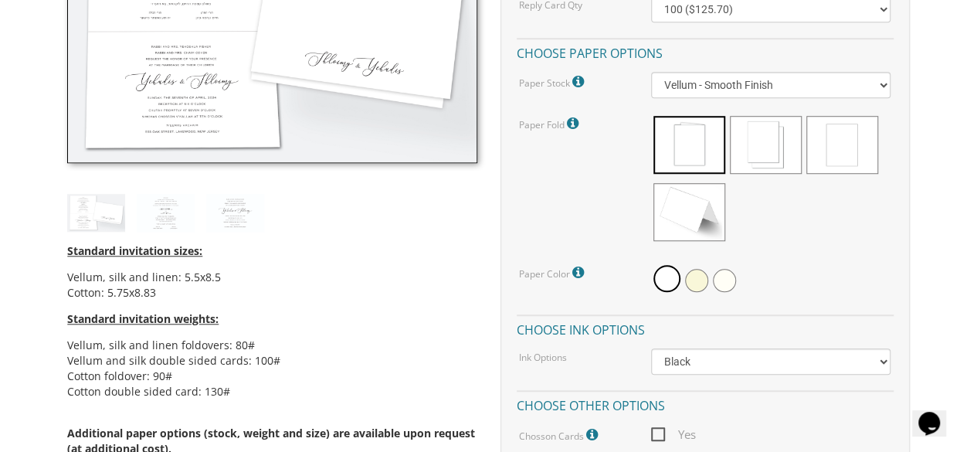
scroll to position [582, 0]
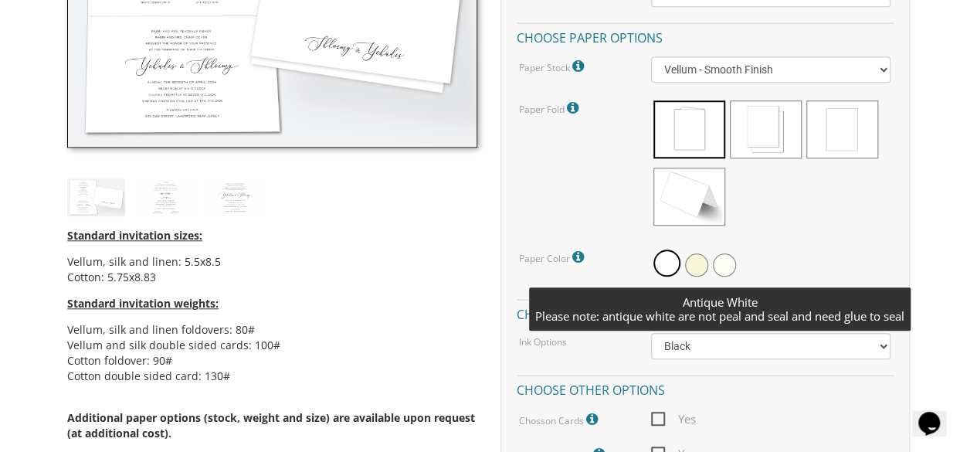
click at [721, 261] on span at bounding box center [724, 264] width 23 height 23
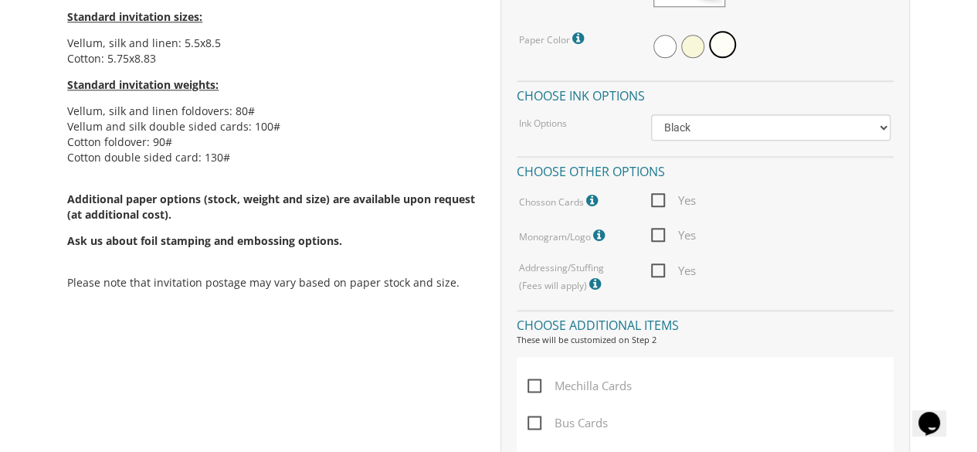
scroll to position [803, 0]
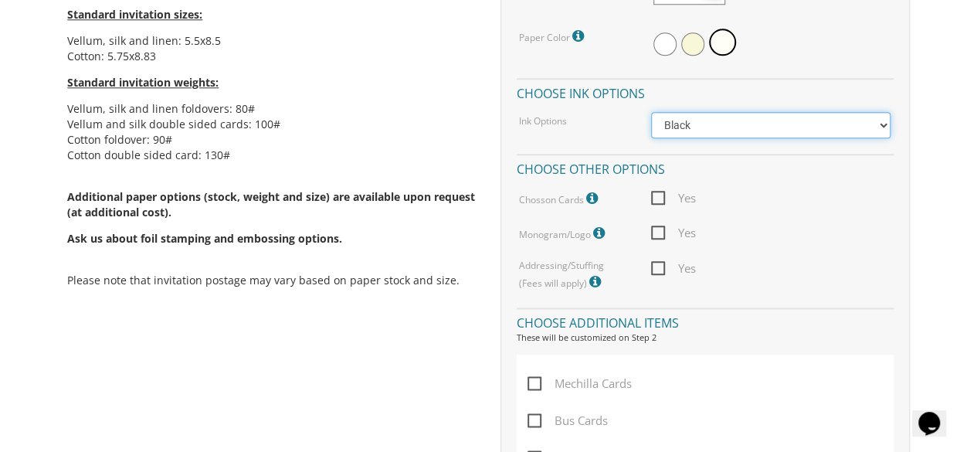
click at [885, 123] on select "Black Colored Ink ($65.00) Black + One Color ($211.00) Two Colors ($265.00)" at bounding box center [771, 125] width 240 height 26
click at [916, 147] on div "Customizations Quantity Please note: Quantities may be modified after order com…" at bounding box center [705, 240] width 432 height 1167
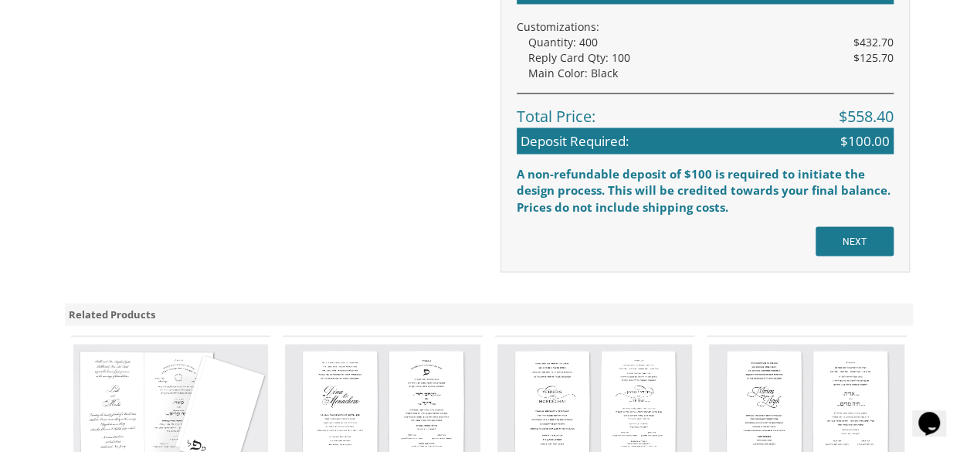
scroll to position [1329, 0]
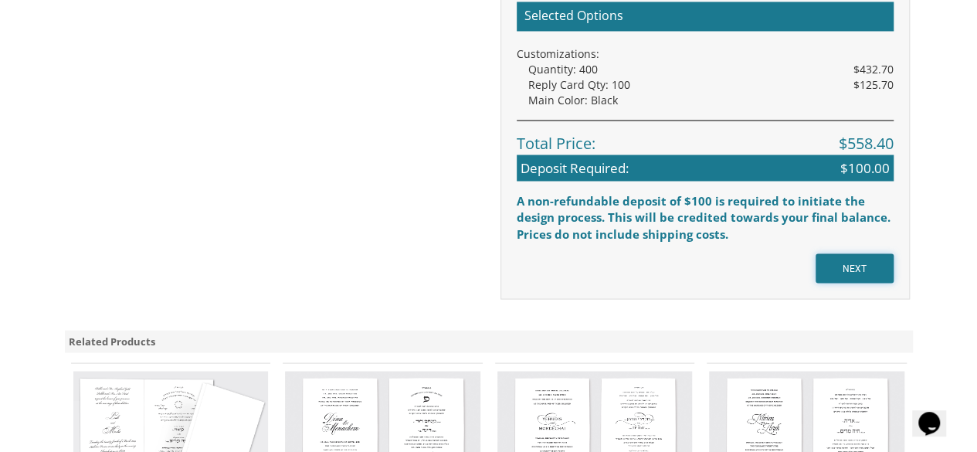
click at [846, 267] on input "NEXT" at bounding box center [854, 267] width 78 height 29
click at [856, 267] on input "NEXT" at bounding box center [854, 267] width 78 height 29
click at [868, 266] on input "NEXT" at bounding box center [854, 267] width 78 height 29
click at [849, 263] on input "NEXT" at bounding box center [854, 267] width 78 height 29
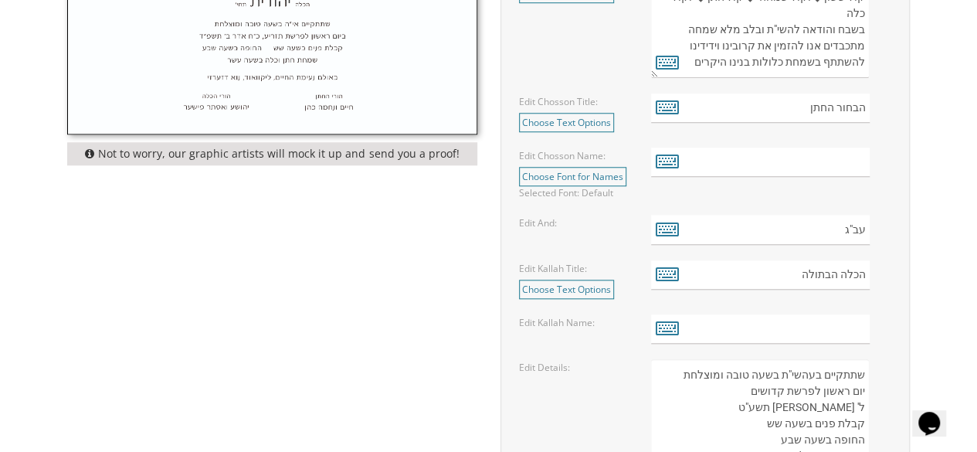
scroll to position [665, 0]
click at [833, 321] on input "text" at bounding box center [760, 328] width 219 height 30
click at [660, 325] on icon at bounding box center [667, 327] width 23 height 22
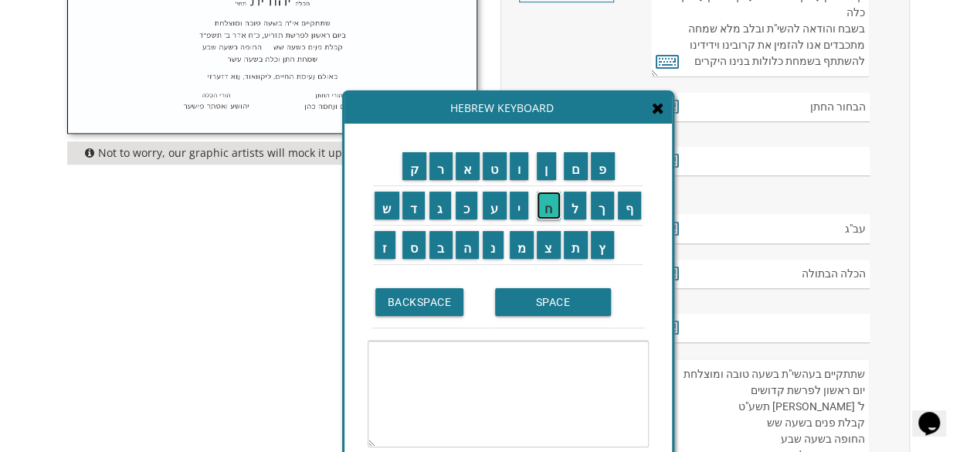
click at [551, 212] on input "ח" at bounding box center [549, 205] width 24 height 28
click at [524, 211] on input "י" at bounding box center [519, 205] width 19 height 28
click at [468, 246] on input "ה" at bounding box center [468, 245] width 24 height 28
click at [513, 303] on input "SPACE" at bounding box center [553, 302] width 116 height 28
click at [381, 211] on input "ש" at bounding box center [386, 205] width 25 height 28
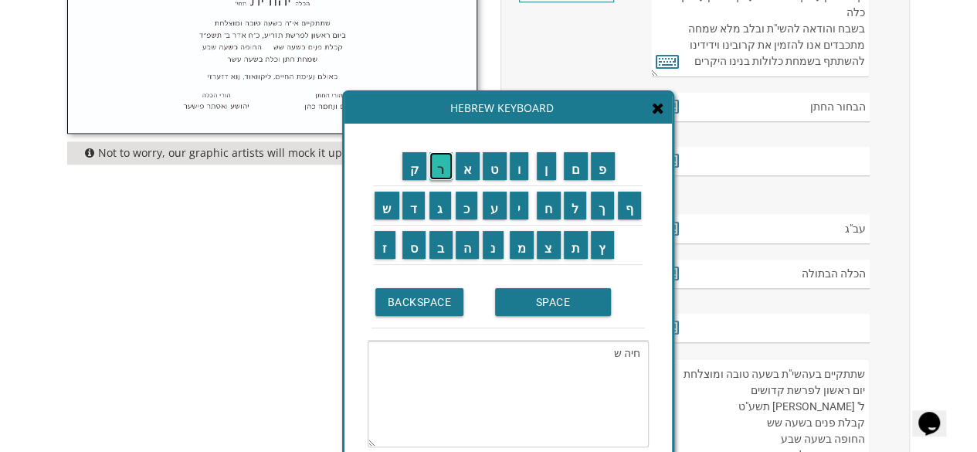
click at [440, 172] on input "ר" at bounding box center [440, 166] width 23 height 28
click at [473, 251] on input "ה" at bounding box center [468, 245] width 24 height 28
type textarea "חיה שרה"
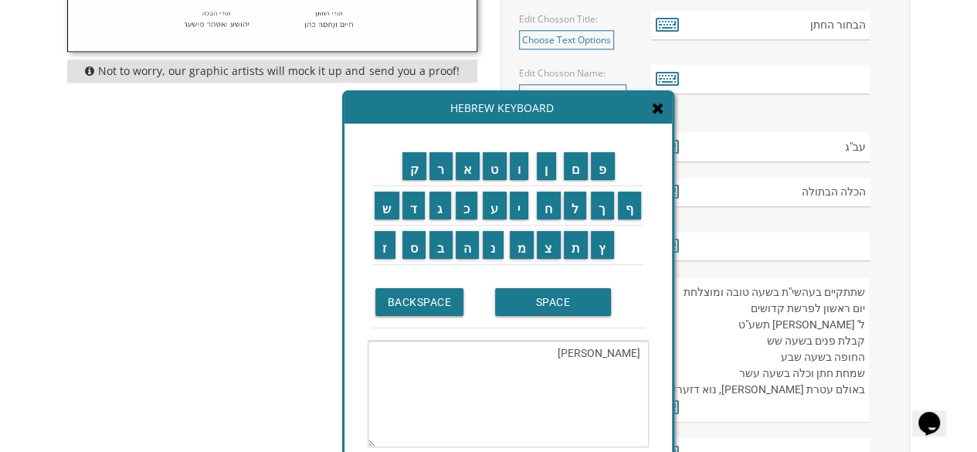
scroll to position [752, 0]
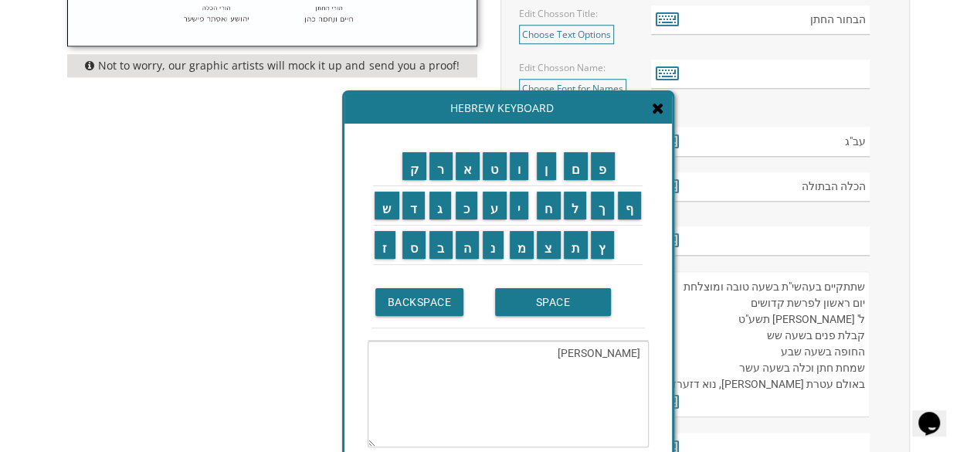
click at [658, 107] on icon at bounding box center [658, 107] width 12 height 15
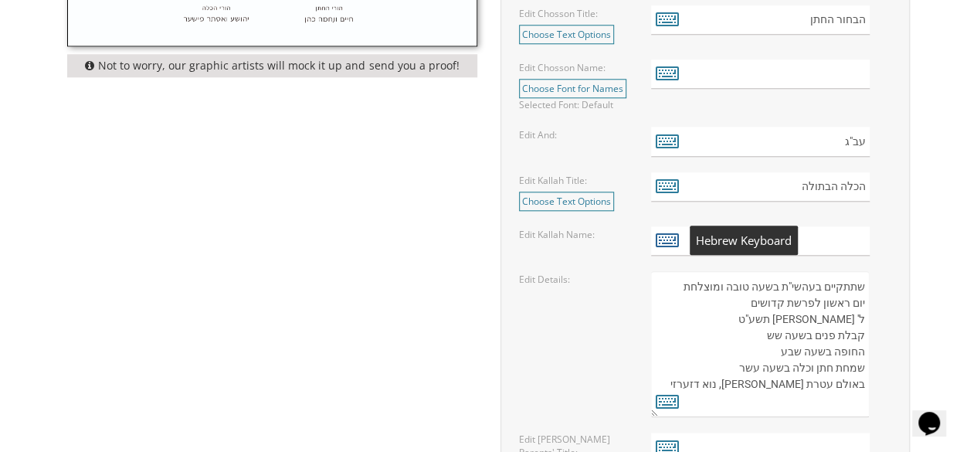
click at [660, 242] on icon at bounding box center [667, 240] width 23 height 22
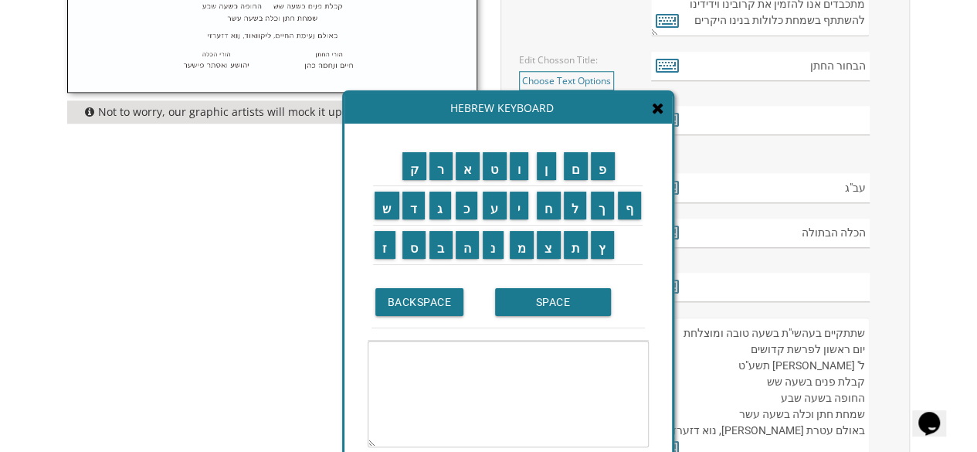
scroll to position [703, 0]
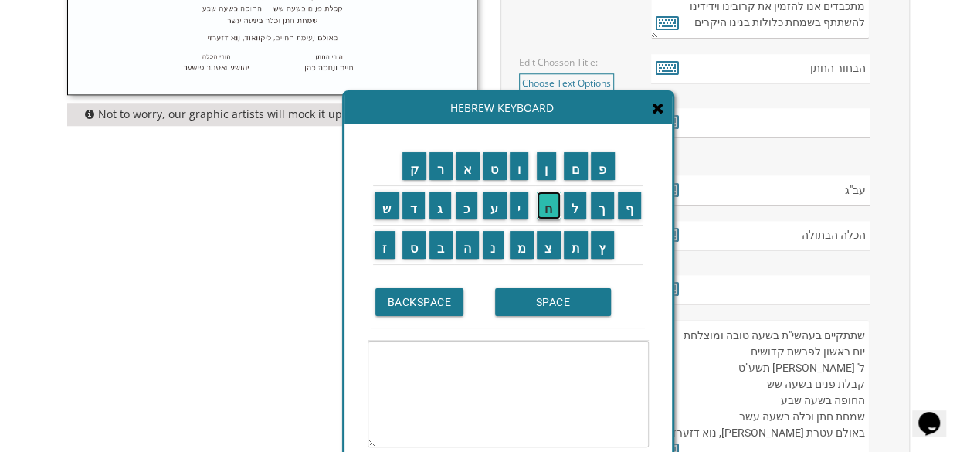
click at [548, 209] on input "ח" at bounding box center [549, 205] width 24 height 28
click at [522, 208] on input "י" at bounding box center [519, 205] width 19 height 28
click at [467, 257] on input "ה" at bounding box center [468, 245] width 24 height 28
click at [567, 304] on input "SPACE" at bounding box center [553, 302] width 116 height 28
click at [380, 210] on input "ש" at bounding box center [386, 205] width 25 height 28
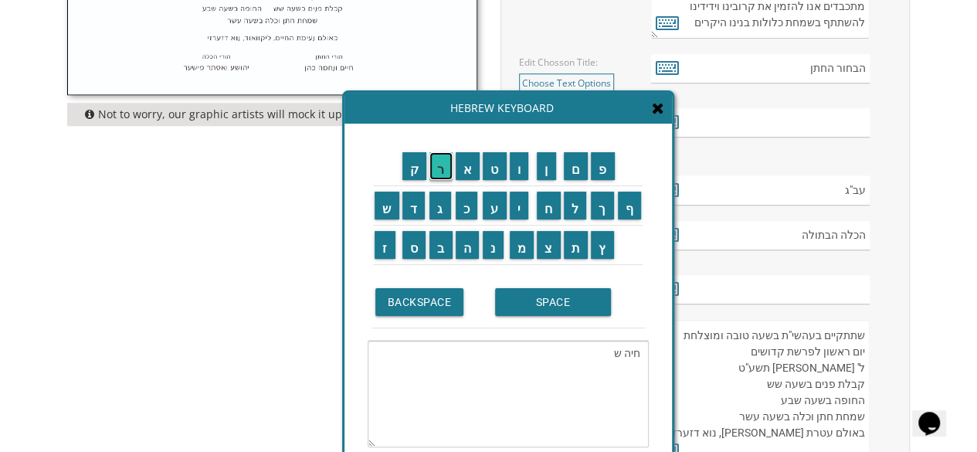
click at [437, 168] on input "ר" at bounding box center [440, 166] width 23 height 28
click at [473, 250] on input "ה" at bounding box center [468, 245] width 24 height 28
type textarea "חיה שרה"
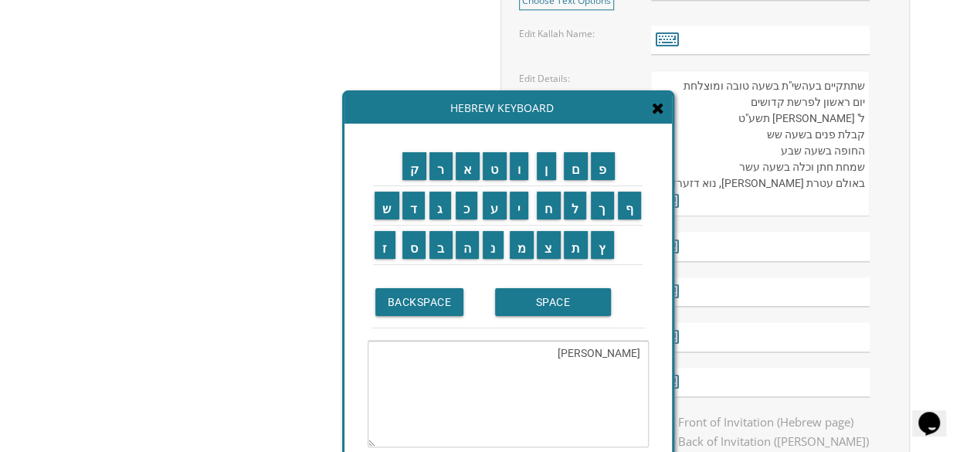
scroll to position [1001, 0]
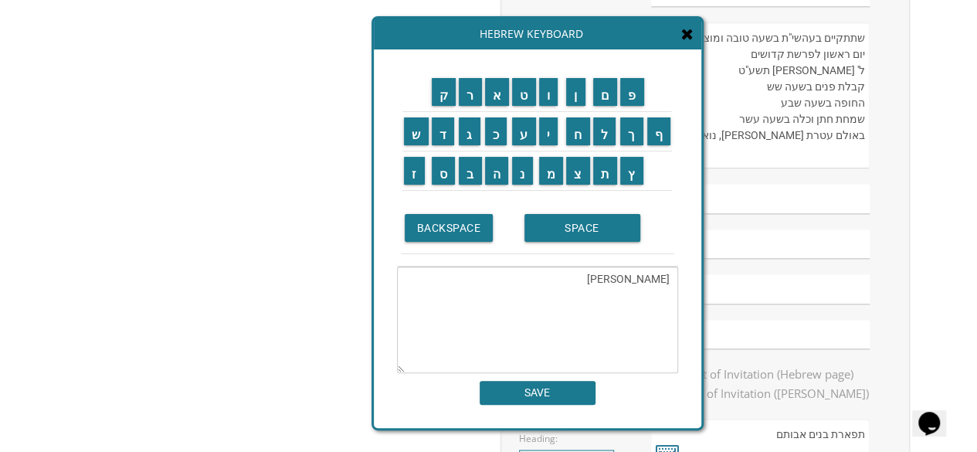
drag, startPoint x: 641, startPoint y: 275, endPoint x: 675, endPoint y: 177, distance: 103.8
click at [675, 191] on td "BACKSPACE SPACE" at bounding box center [537, 229] width 281 height 76
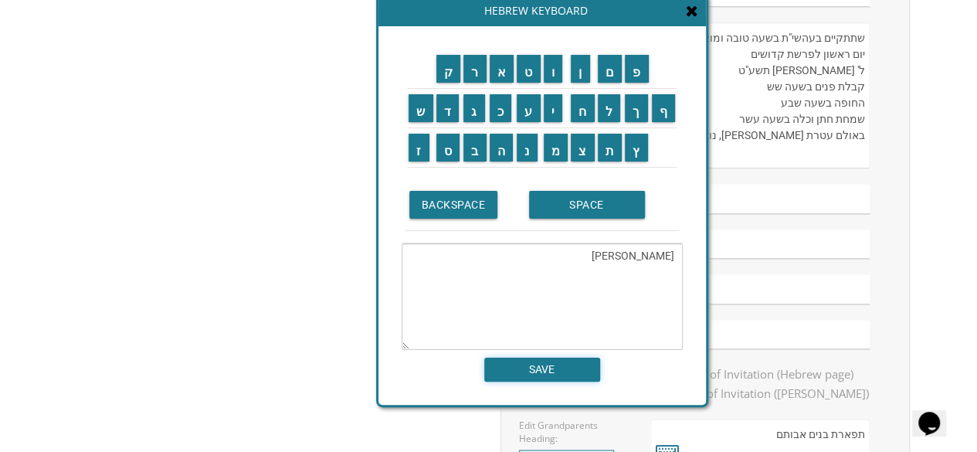
click at [554, 365] on input "SAVE" at bounding box center [542, 369] width 116 height 24
type input "חיה שרה"
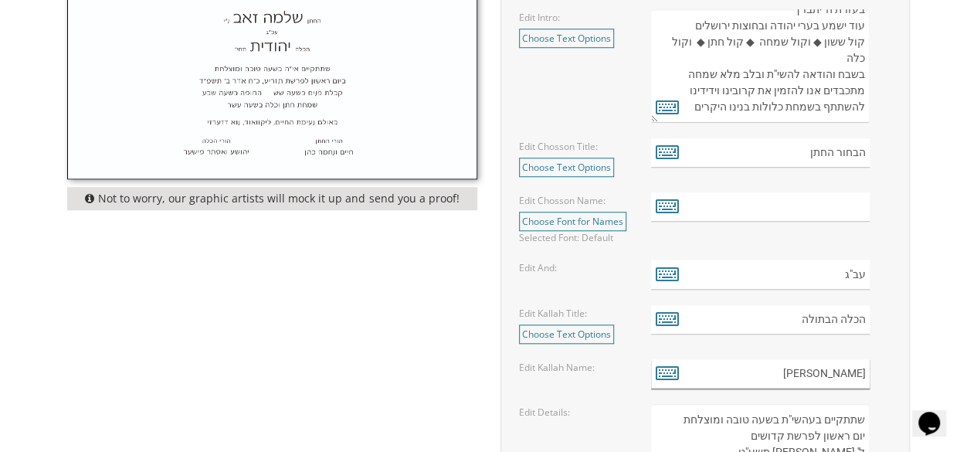
scroll to position [625, 0]
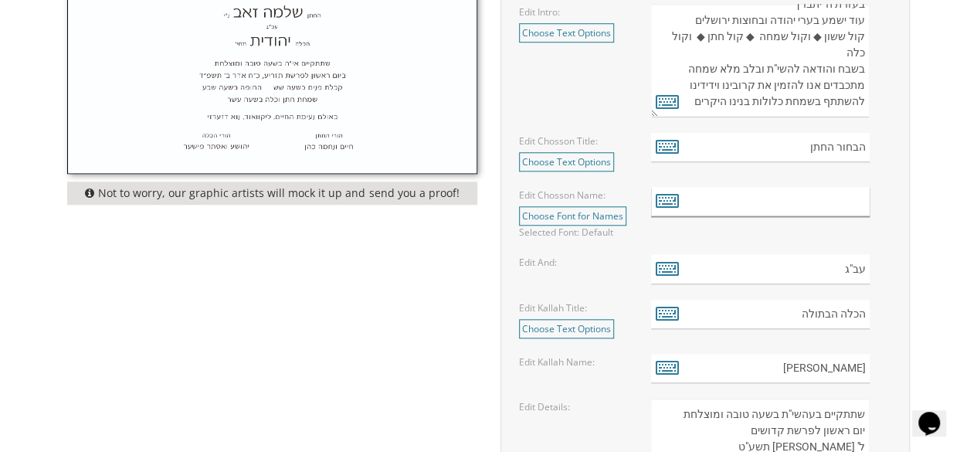
click at [822, 200] on input "text" at bounding box center [760, 202] width 219 height 30
click at [663, 201] on icon at bounding box center [667, 200] width 23 height 22
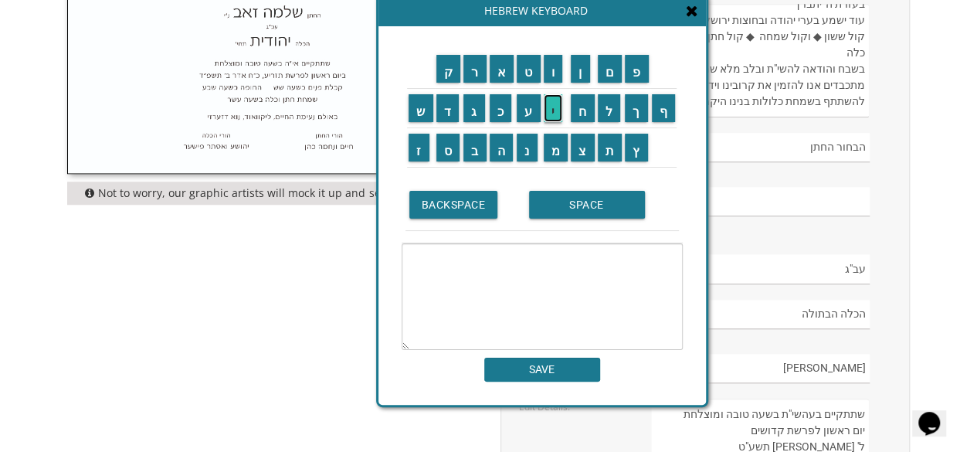
click at [555, 107] on input "י" at bounding box center [553, 108] width 19 height 28
click at [553, 76] on input "ו" at bounding box center [553, 69] width 19 height 28
click at [454, 153] on input "ס" at bounding box center [448, 148] width 24 height 28
click at [665, 120] on input "ף" at bounding box center [664, 108] width 24 height 28
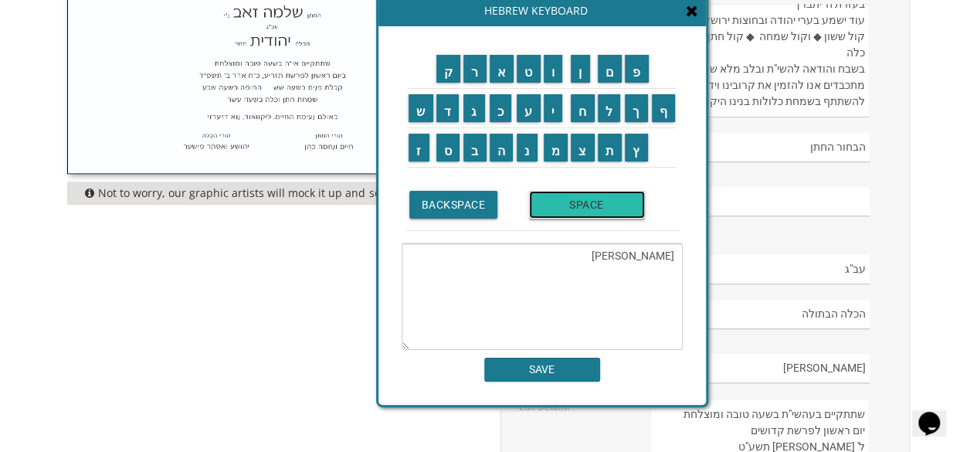
click at [590, 206] on input "SPACE" at bounding box center [587, 205] width 116 height 28
click at [608, 105] on input "ל" at bounding box center [609, 108] width 23 height 28
click at [471, 148] on input "ב" at bounding box center [474, 148] width 23 height 28
type textarea "יוסף לב"
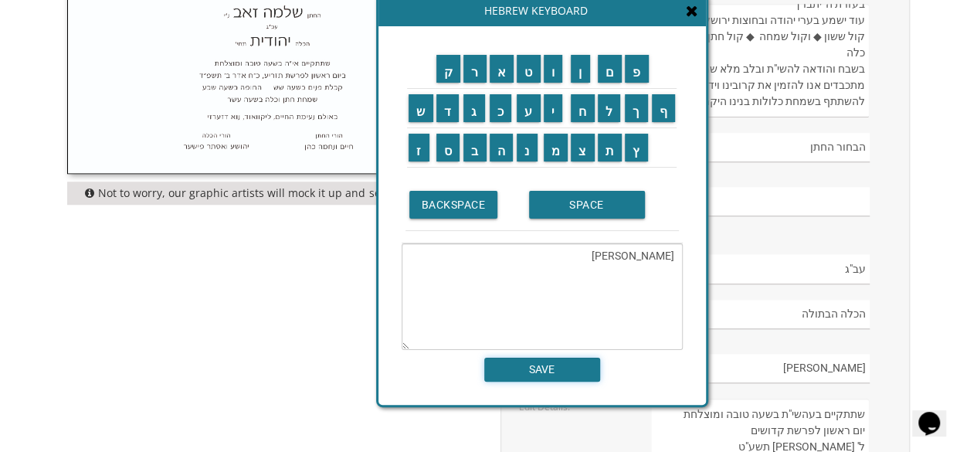
click at [530, 368] on input "SAVE" at bounding box center [542, 369] width 116 height 24
type input "יוסף לב"
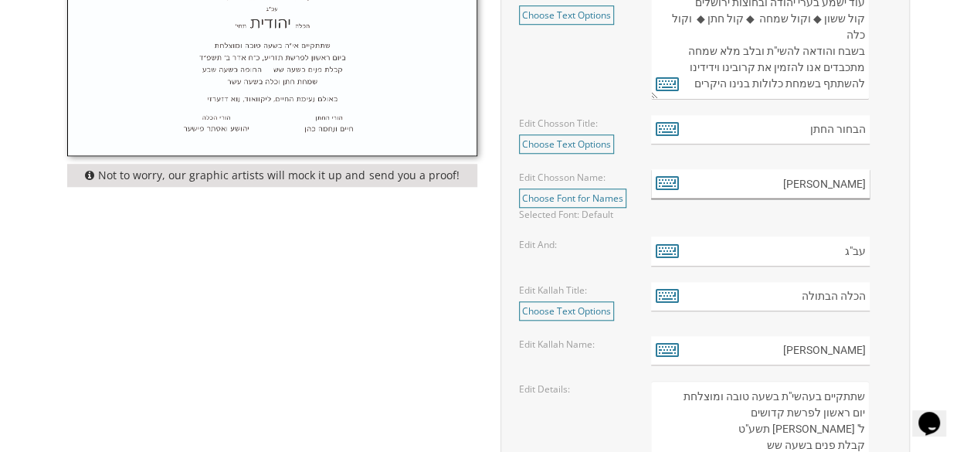
scroll to position [624, 0]
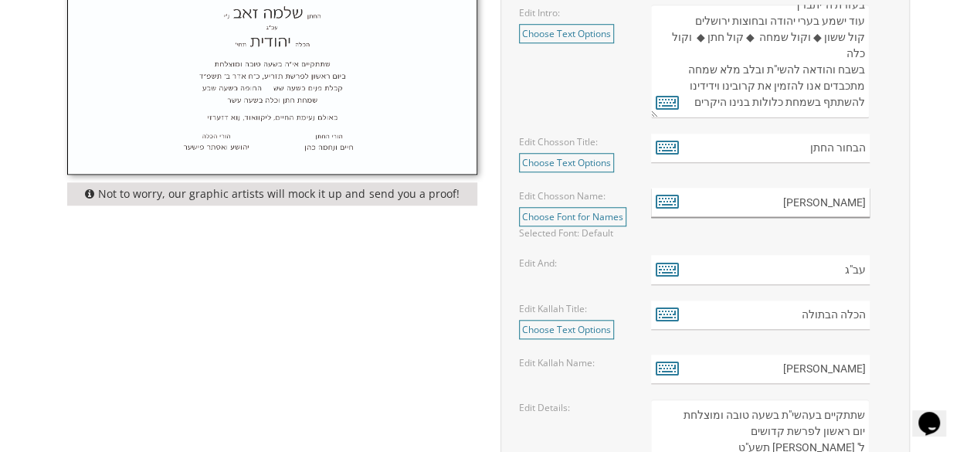
click at [836, 196] on input "יוסף לב" at bounding box center [760, 203] width 219 height 30
click at [671, 198] on icon at bounding box center [667, 201] width 23 height 22
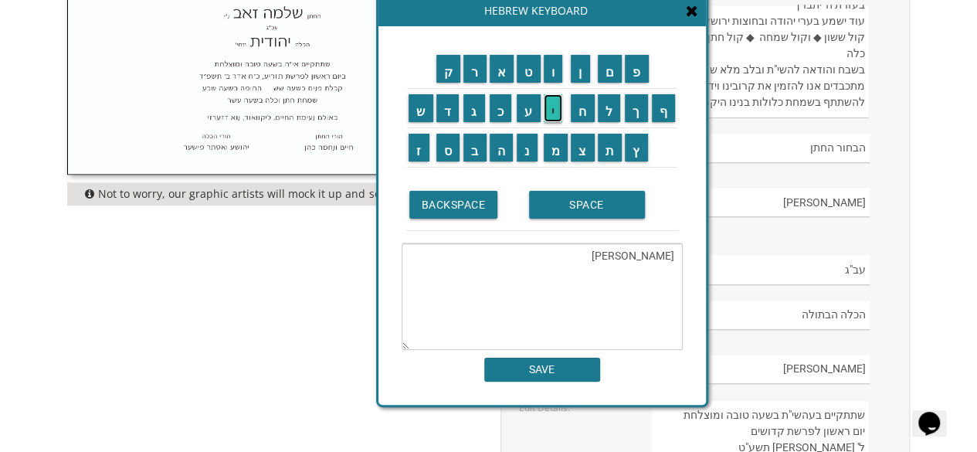
click at [559, 113] on input "י" at bounding box center [553, 108] width 19 height 28
click at [553, 109] on input "י" at bounding box center [553, 108] width 19 height 28
type textarea "יוסף ליב"
click at [542, 366] on input "SAVE" at bounding box center [542, 369] width 116 height 24
type input "יוסף ליב"
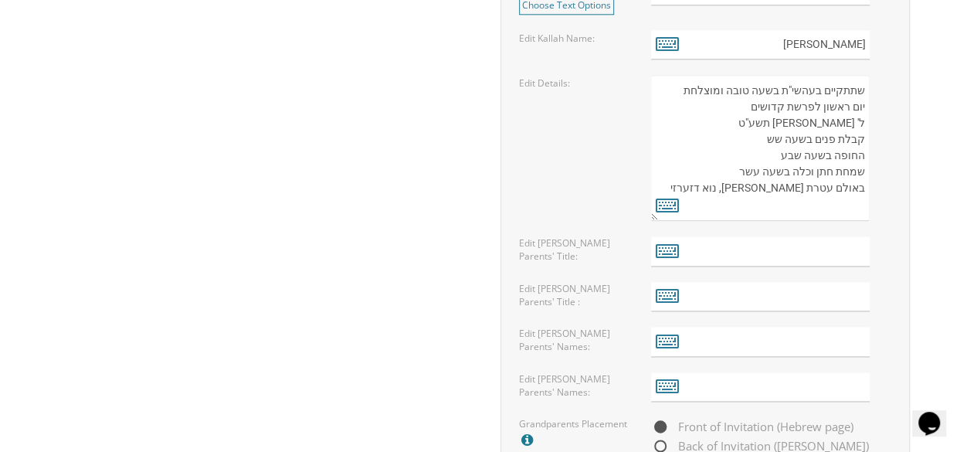
scroll to position [946, 0]
click at [856, 249] on input "text" at bounding box center [760, 254] width 219 height 30
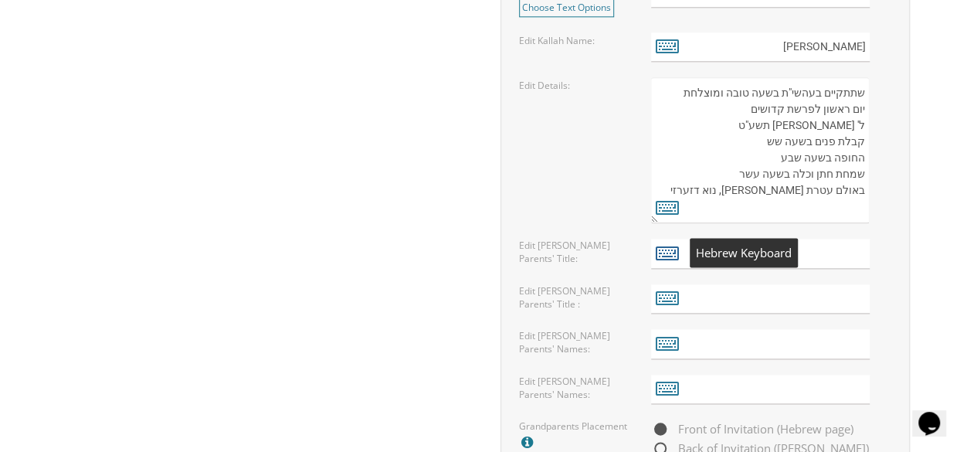
click at [662, 253] on icon at bounding box center [667, 253] width 23 height 22
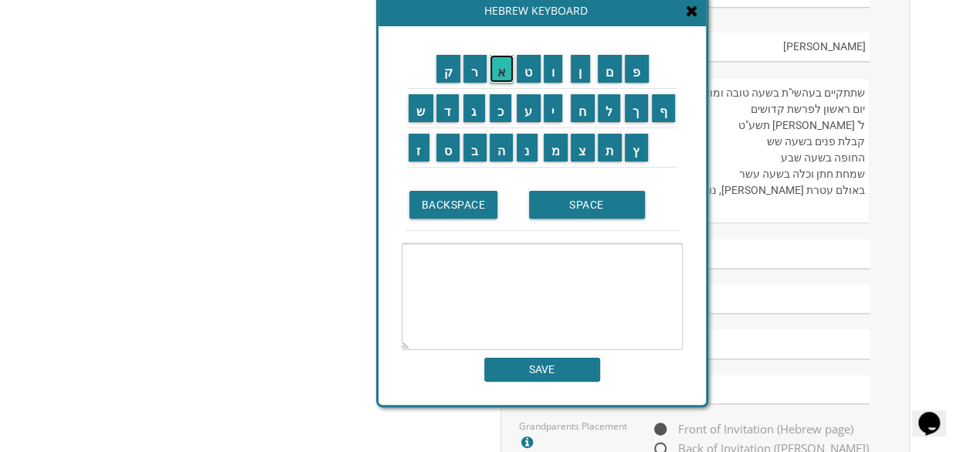
click at [503, 78] on input "א" at bounding box center [502, 69] width 25 height 28
click at [612, 114] on input "ל" at bounding box center [609, 108] width 23 height 28
click at [501, 120] on input "כ" at bounding box center [501, 108] width 22 height 28
click at [526, 144] on input "נ" at bounding box center [527, 148] width 21 height 28
click at [579, 76] on input "ן" at bounding box center [580, 69] width 19 height 28
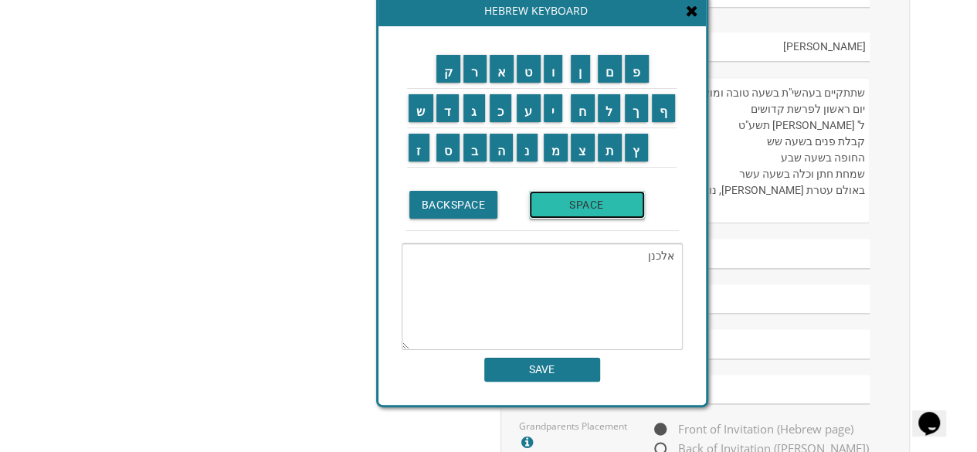
click at [572, 209] on input "SPACE" at bounding box center [587, 205] width 116 height 28
click at [550, 78] on input "ו" at bounding box center [553, 69] width 19 height 28
click at [557, 147] on input "מ" at bounding box center [556, 148] width 25 height 28
click at [476, 73] on input "ר" at bounding box center [474, 69] width 23 height 28
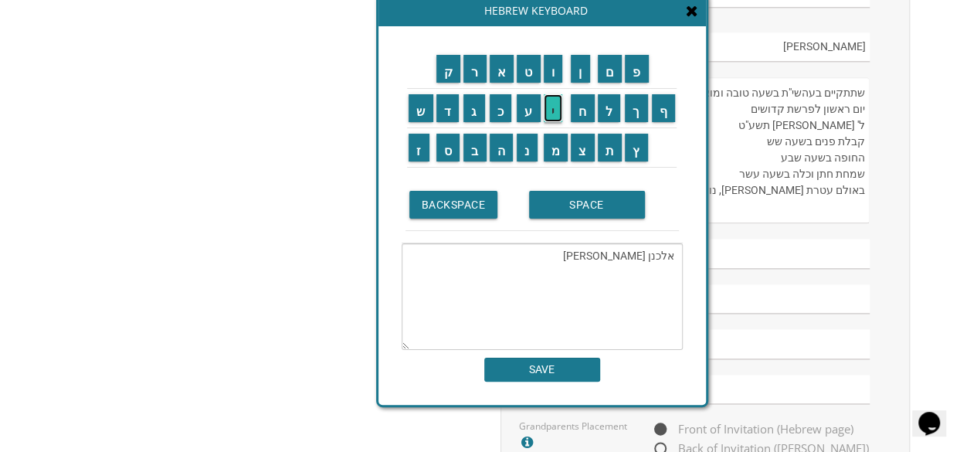
click at [554, 103] on input "י" at bounding box center [553, 108] width 19 height 28
click at [612, 76] on input "ם" at bounding box center [610, 69] width 25 height 28
type textarea "אלכנן ומרים"
click at [571, 367] on input "SAVE" at bounding box center [542, 369] width 116 height 24
type input "אלכנן ומרים"
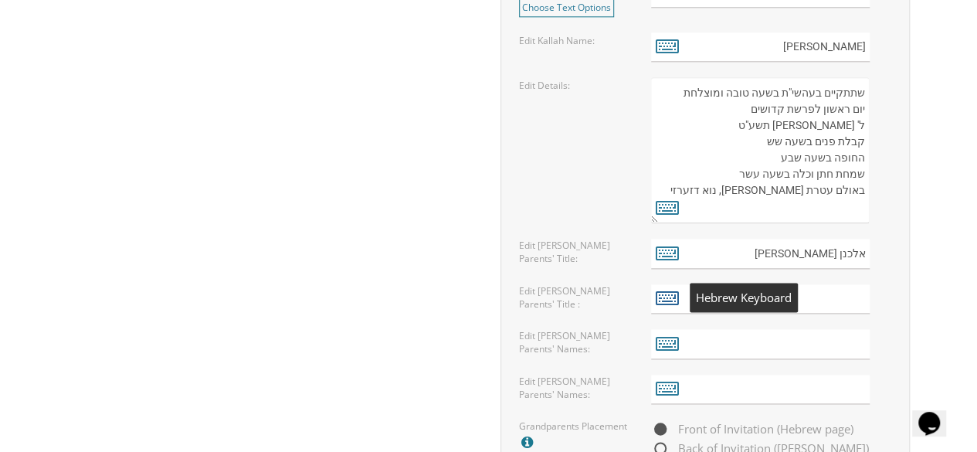
click at [672, 294] on icon at bounding box center [667, 297] width 23 height 22
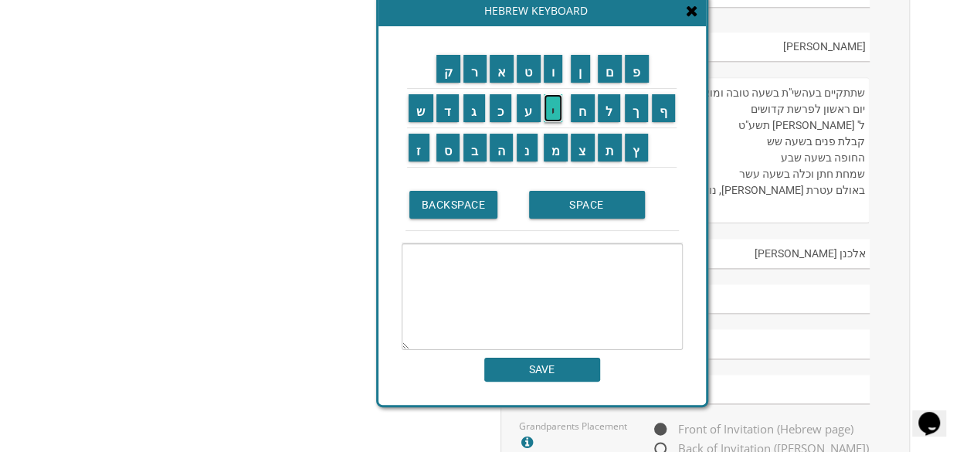
click at [551, 115] on input "י" at bounding box center [553, 108] width 19 height 28
click at [476, 75] on input "ר" at bounding box center [474, 69] width 23 height 28
click at [556, 161] on td "מ" at bounding box center [556, 147] width 28 height 39
click at [557, 110] on input "י" at bounding box center [553, 108] width 19 height 28
click at [503, 145] on input "ה" at bounding box center [502, 148] width 24 height 28
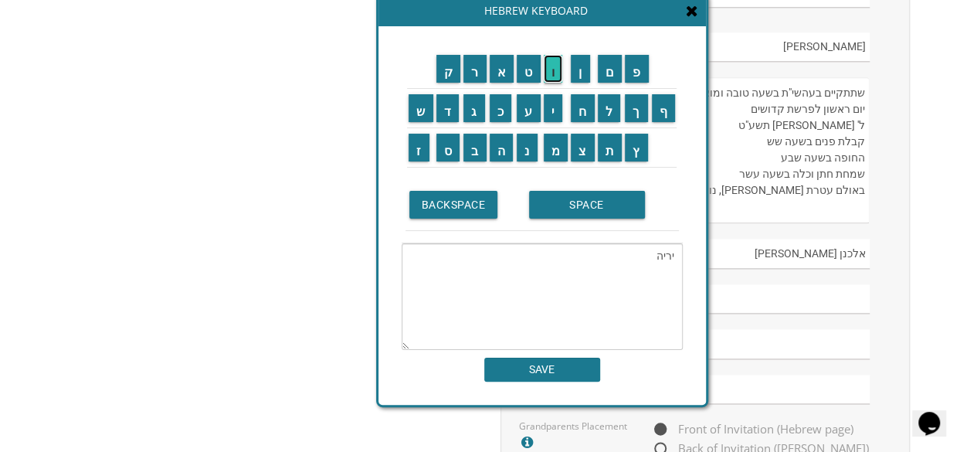
click at [557, 74] on input "ו" at bounding box center [553, 69] width 19 height 28
click at [562, 146] on input "מ" at bounding box center [556, 148] width 25 height 28
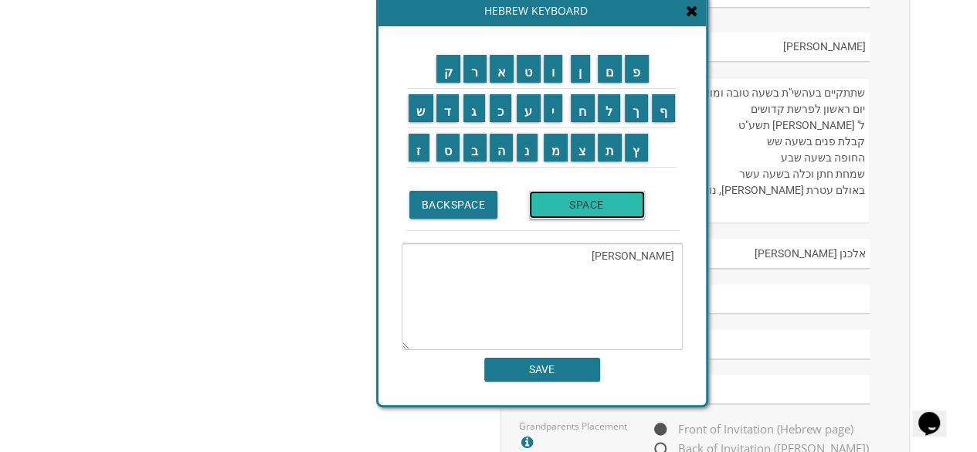
click at [553, 212] on input "SPACE" at bounding box center [587, 205] width 116 height 28
click at [556, 71] on input "ו" at bounding box center [553, 69] width 19 height 28
click at [525, 112] on input "ע" at bounding box center [529, 108] width 24 height 28
click at [613, 120] on input "ל" at bounding box center [609, 108] width 23 height 28
click at [559, 112] on input "י" at bounding box center [553, 108] width 19 height 28
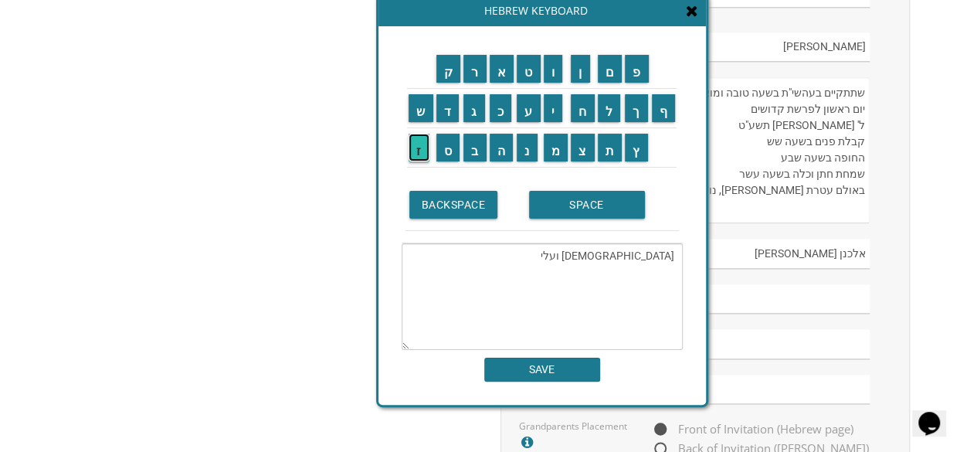
click at [414, 160] on input "ז" at bounding box center [418, 148] width 21 height 28
click at [500, 152] on input "ה" at bounding box center [502, 148] width 24 height 28
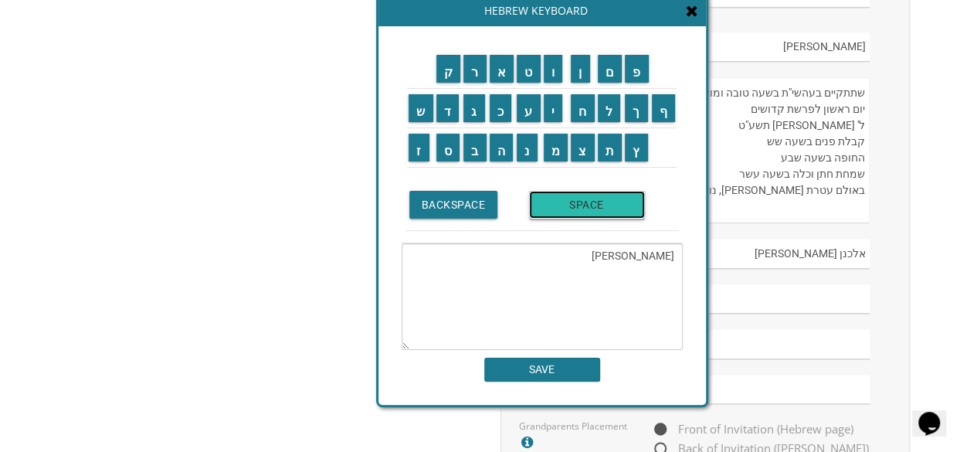
click at [563, 208] on input "SPACE" at bounding box center [587, 205] width 116 height 28
click at [476, 74] on input "ר" at bounding box center [474, 69] width 23 height 28
click at [477, 152] on input "ב" at bounding box center [474, 148] width 23 height 28
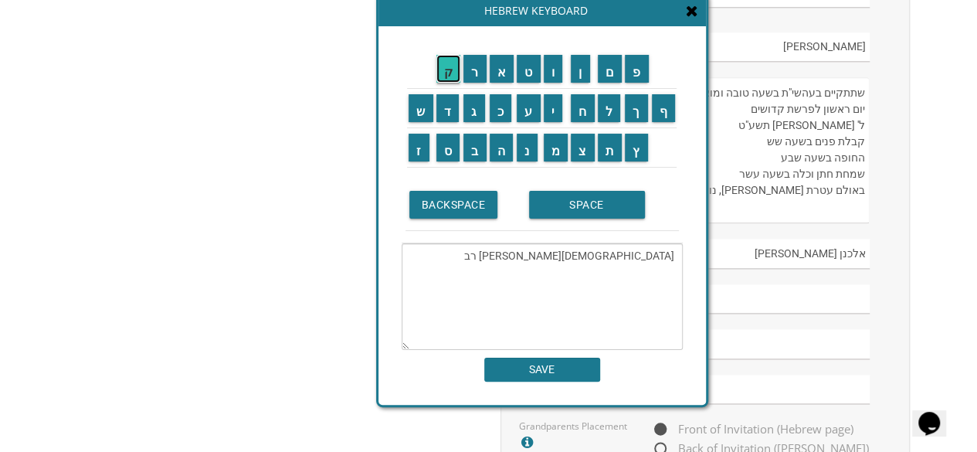
click at [445, 63] on input "ק" at bounding box center [448, 69] width 25 height 28
click at [501, 147] on input "ה" at bounding box center [502, 148] width 24 height 28
click at [454, 73] on input "ק" at bounding box center [448, 69] width 25 height 28
click at [448, 154] on input "ס" at bounding box center [448, 148] width 24 height 28
click at [553, 118] on input "י" at bounding box center [553, 108] width 19 height 28
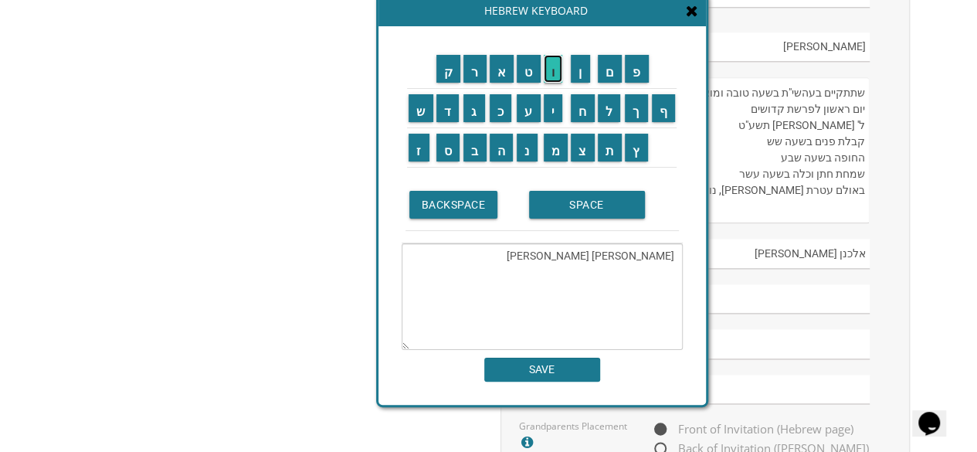
click at [556, 75] on input "ו" at bounding box center [553, 69] width 19 height 28
click at [439, 144] on input "ס" at bounding box center [448, 148] width 24 height 28
type textarea "ירמיהו ועליזה רבקה קסיוס"
click at [554, 374] on input "SAVE" at bounding box center [542, 369] width 116 height 24
type input "ירמיהו ועליזה רבקה קסיוס"
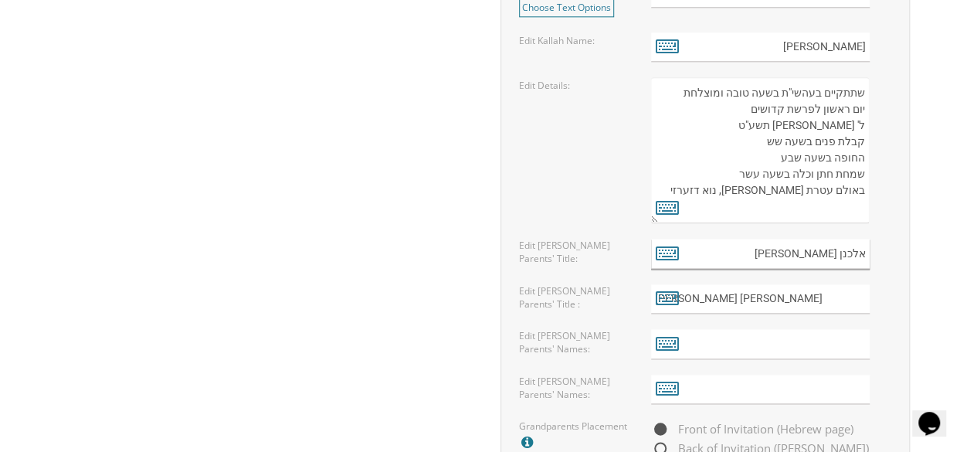
drag, startPoint x: 866, startPoint y: 248, endPoint x: 809, endPoint y: 253, distance: 57.4
click at [809, 253] on input "אלכנן ומרים" at bounding box center [760, 254] width 219 height 30
paste input "אלכנן ומרים"
type input "אלכנן ומרים"
click at [863, 254] on input "אלכנן ומרים" at bounding box center [760, 254] width 219 height 30
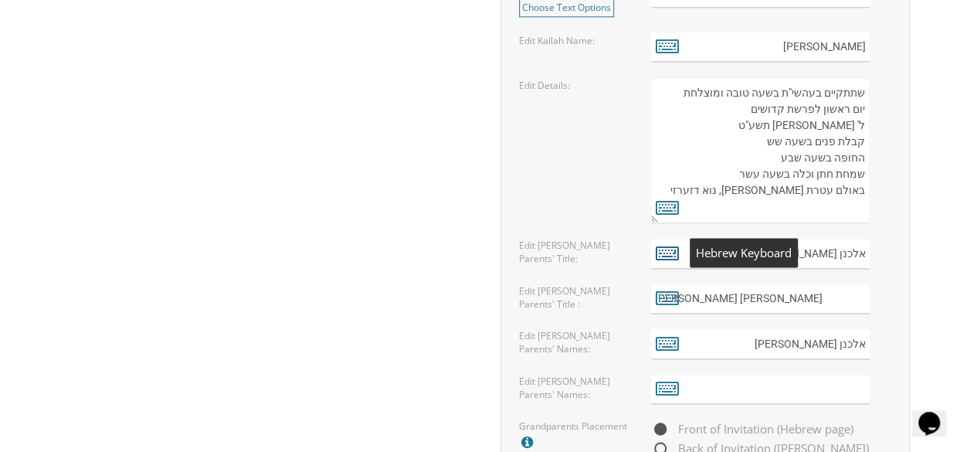
click at [659, 248] on icon at bounding box center [667, 253] width 23 height 22
type textarea "אלכנן ומרים"
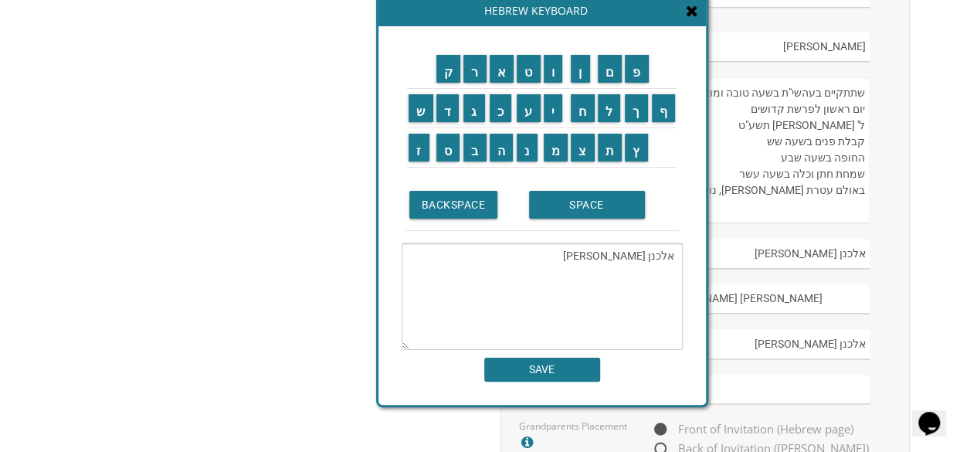
drag, startPoint x: 673, startPoint y: 260, endPoint x: 611, endPoint y: 260, distance: 62.5
click at [611, 260] on textarea "אלכנן ומרים" at bounding box center [542, 296] width 281 height 107
click at [576, 368] on input "SAVE" at bounding box center [542, 369] width 116 height 24
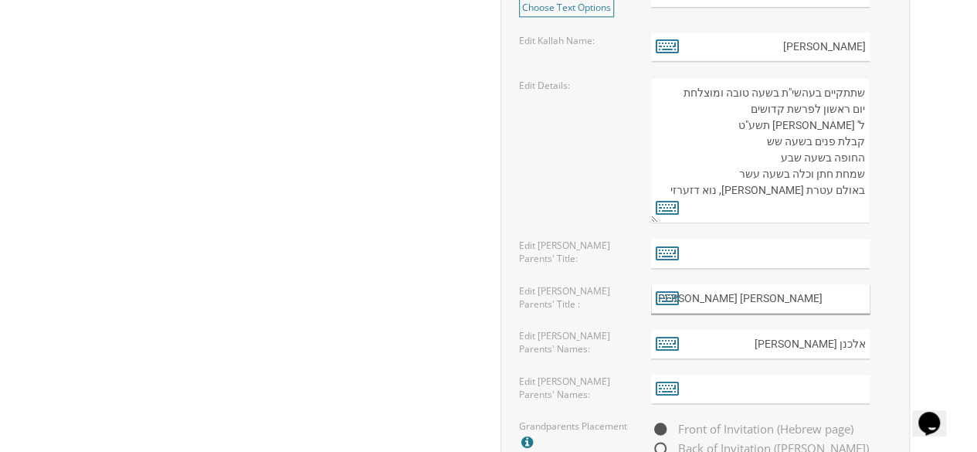
drag, startPoint x: 865, startPoint y: 298, endPoint x: 743, endPoint y: 296, distance: 122.0
click at [743, 296] on input "ירמיהו ועליזה רבקה קסיוס" at bounding box center [760, 299] width 219 height 30
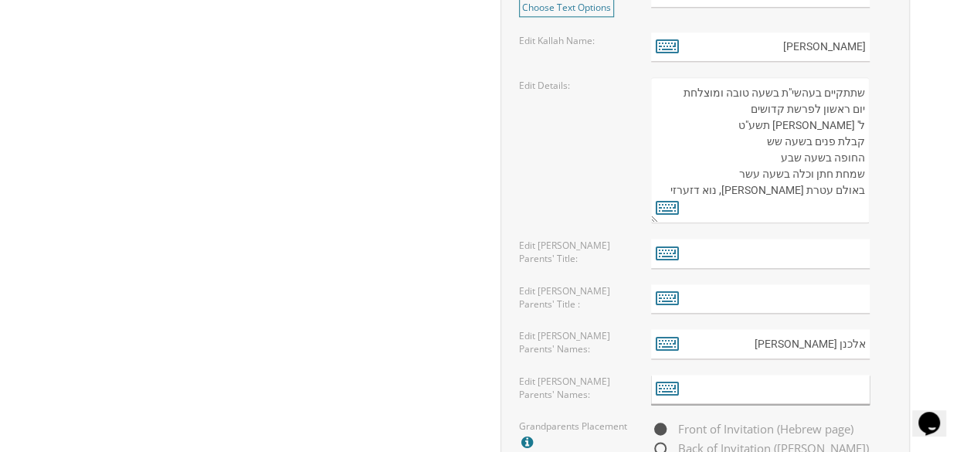
paste input "ירמיהו ועליזה רבקה קסיוס"
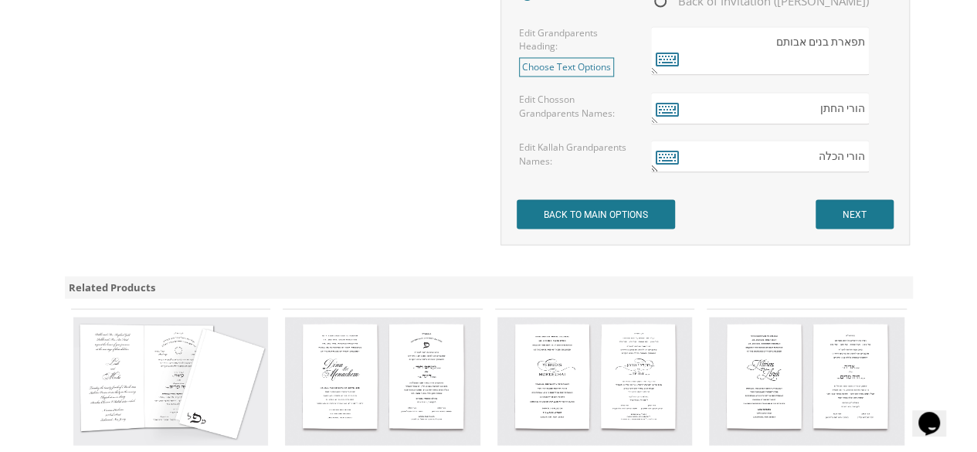
scroll to position [1406, 0]
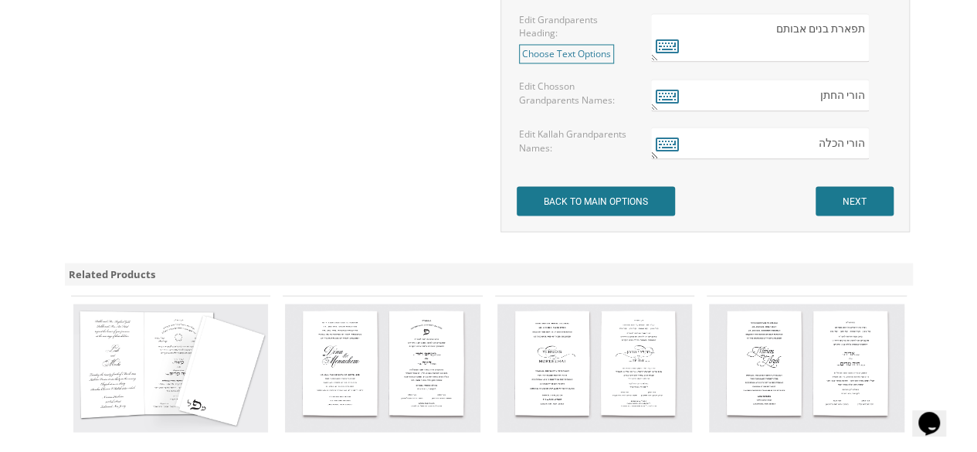
type input "ירמיהו ועליזה רבקה קסיוס"
click at [871, 200] on input "NEXT" at bounding box center [854, 200] width 78 height 29
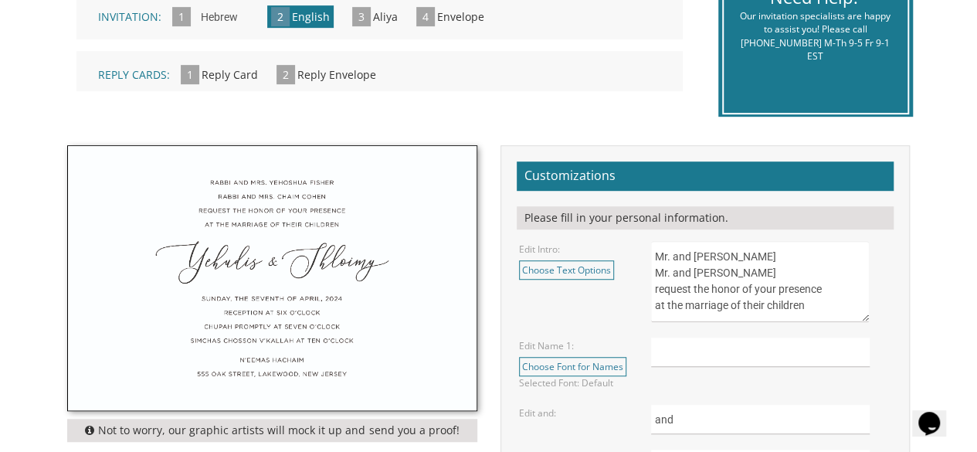
scroll to position [405, 0]
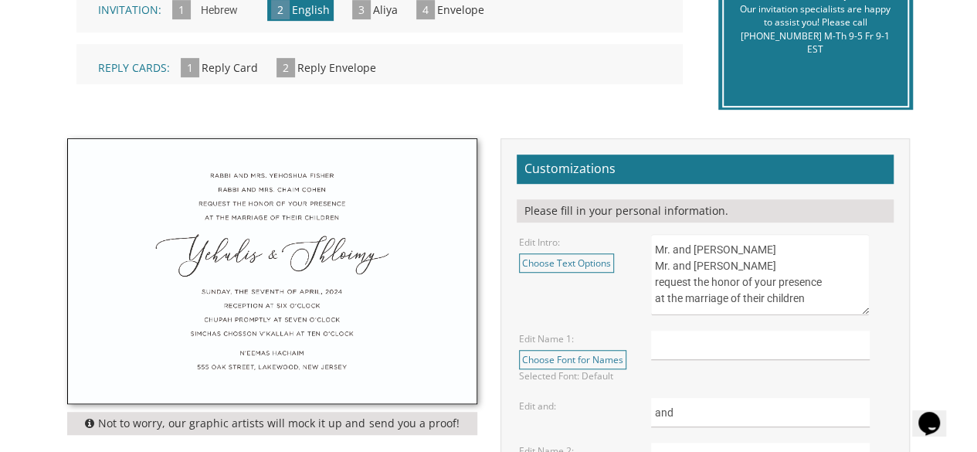
click at [786, 248] on textarea "Mr. and [PERSON_NAME] Mr. and [PERSON_NAME] request the honor of your presence …" at bounding box center [760, 274] width 219 height 81
click at [808, 268] on textarea "Mr. and [PERSON_NAME] Mr. and [PERSON_NAME] request the honor of your presence …" at bounding box center [760, 274] width 219 height 81
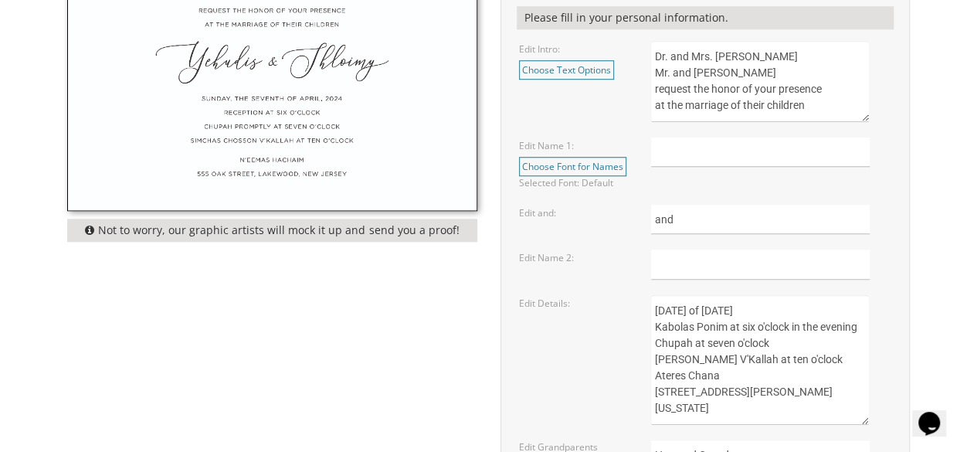
scroll to position [602, 0]
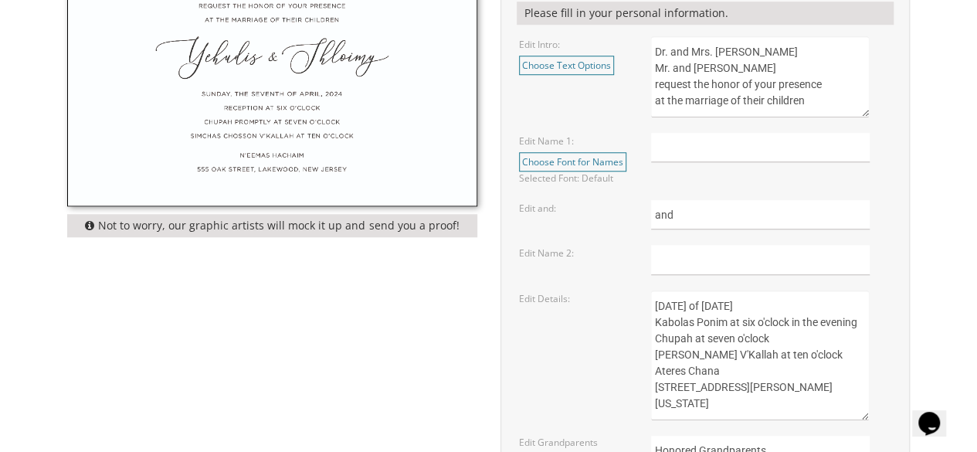
type textarea "Dr. and Mrs. [PERSON_NAME] Mr. and [PERSON_NAME] request the honor of your pres…"
click at [757, 134] on input "text" at bounding box center [760, 148] width 219 height 30
type input "[PERSON_NAME]"
click at [710, 254] on input "text" at bounding box center [760, 260] width 219 height 30
type input "J"
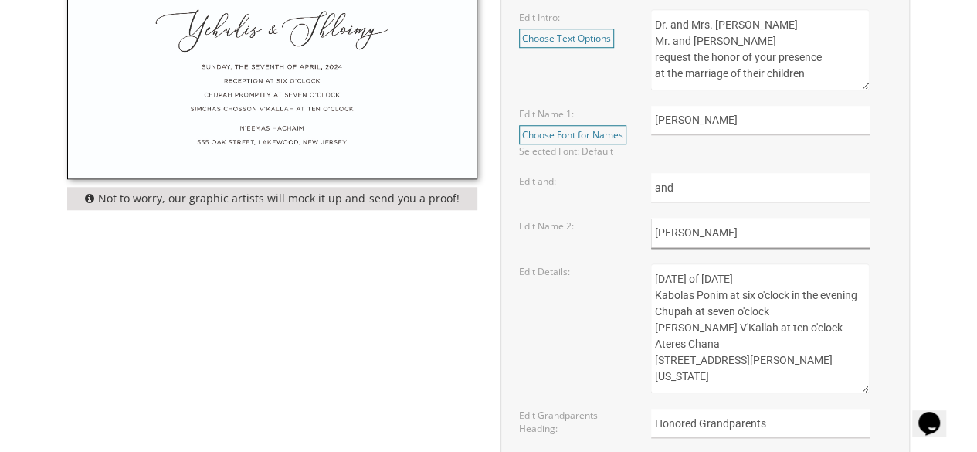
scroll to position [632, 0]
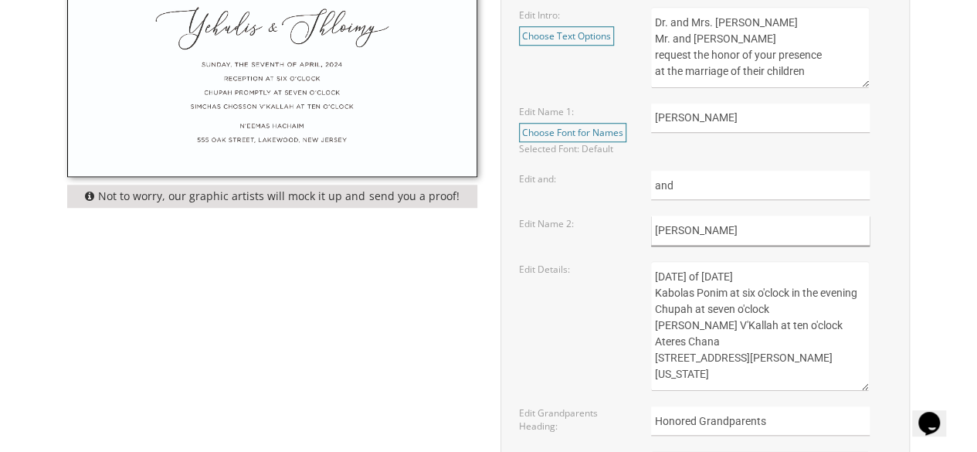
type input "[PERSON_NAME]"
click at [687, 268] on textarea "[DATE] of [DATE] Kabolas Ponim at six o'clock in the evening Chupah at seven o'…" at bounding box center [760, 326] width 219 height 130
click at [856, 325] on textarea "[DATE] of [DATE] Kabolas Ponim at six o'clock in the evening Chupah at seven o'…" at bounding box center [760, 326] width 219 height 130
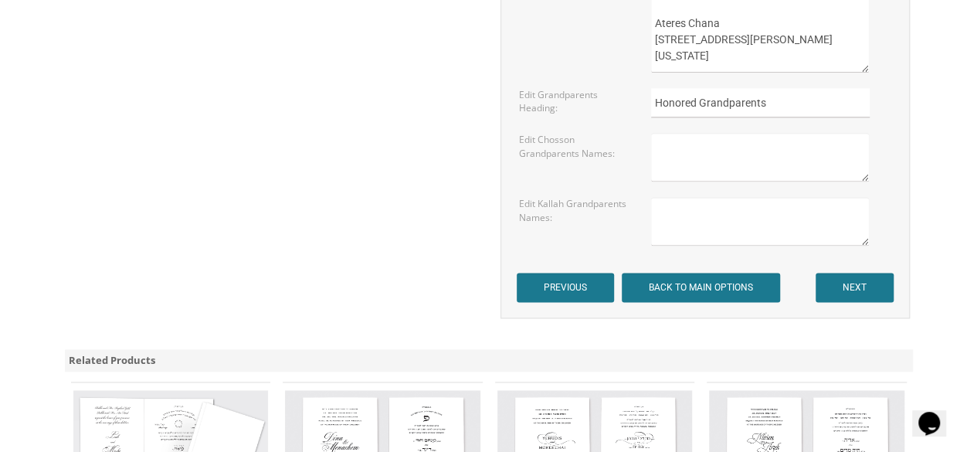
scroll to position [947, 0]
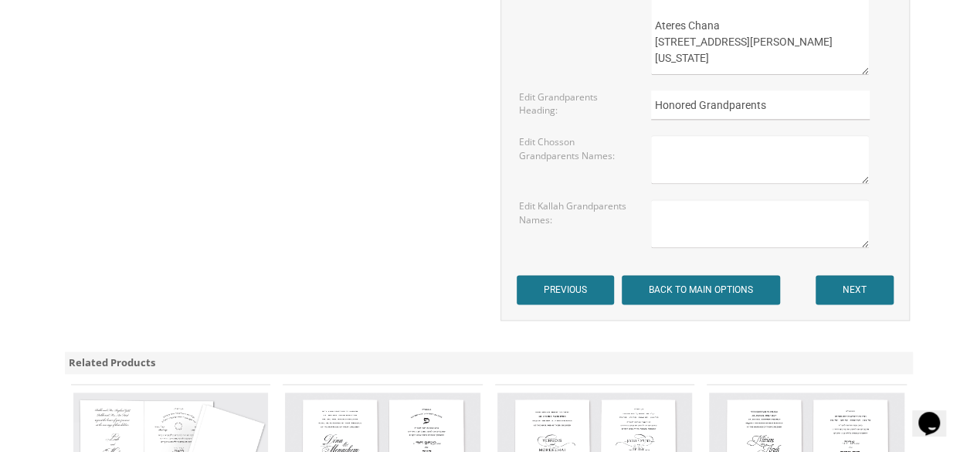
type textarea "[DATE] of [DATE] Kabolas Ponim at six o'clock in the evening Chupah at seven o'…"
click at [788, 205] on textarea at bounding box center [760, 223] width 219 height 49
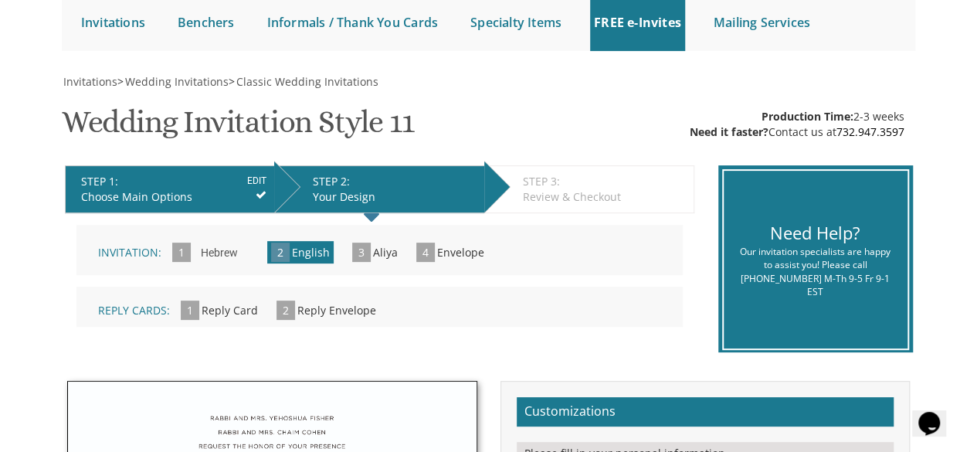
scroll to position [28, 0]
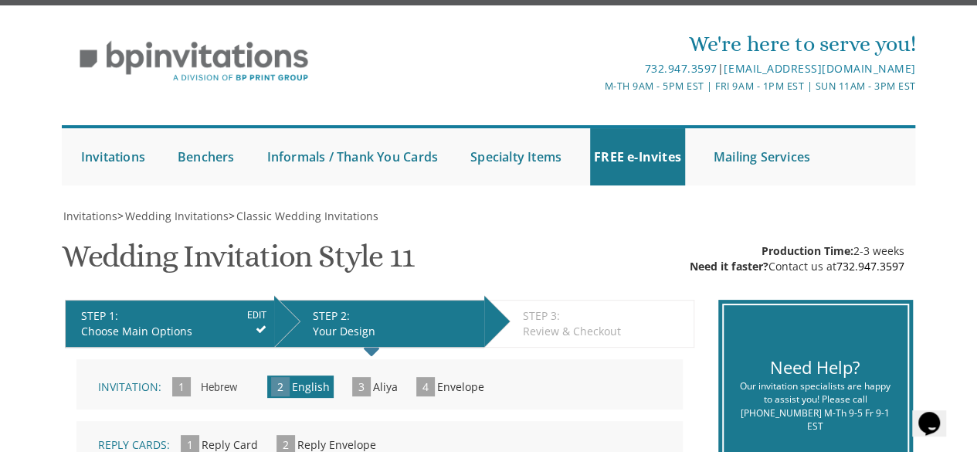
type textarea "[DEMOGRAPHIC_DATA] and [PERSON_NAME] Mr. and Mrs. [PERSON_NAME] Dr. and [PERSON…"
